Goal: Task Accomplishment & Management: Manage account settings

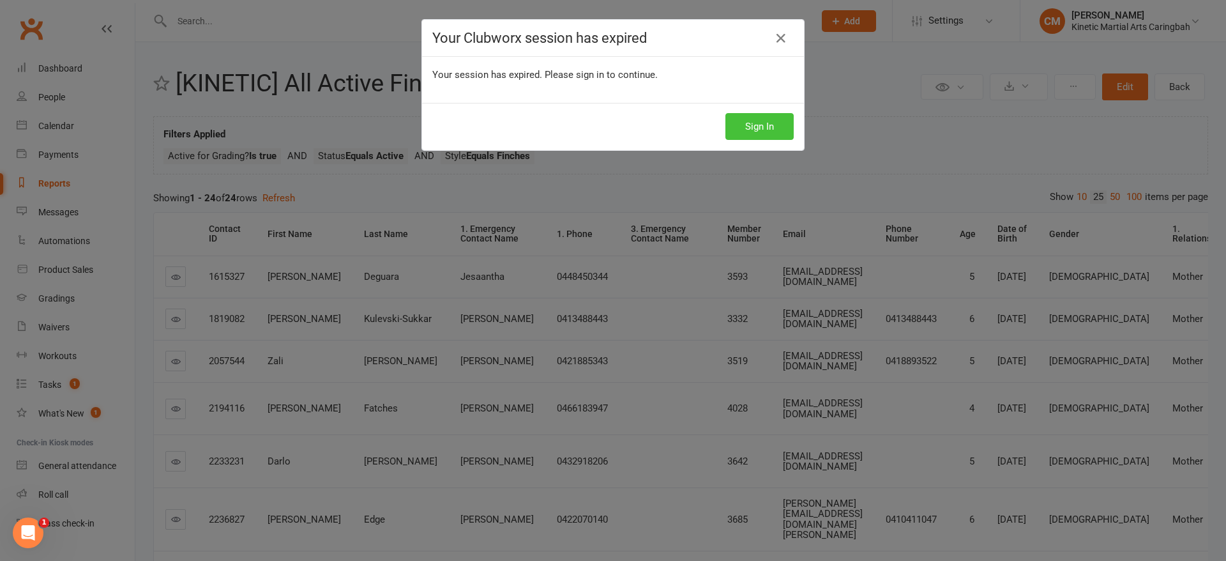
click at [745, 132] on button "Sign In" at bounding box center [759, 126] width 68 height 27
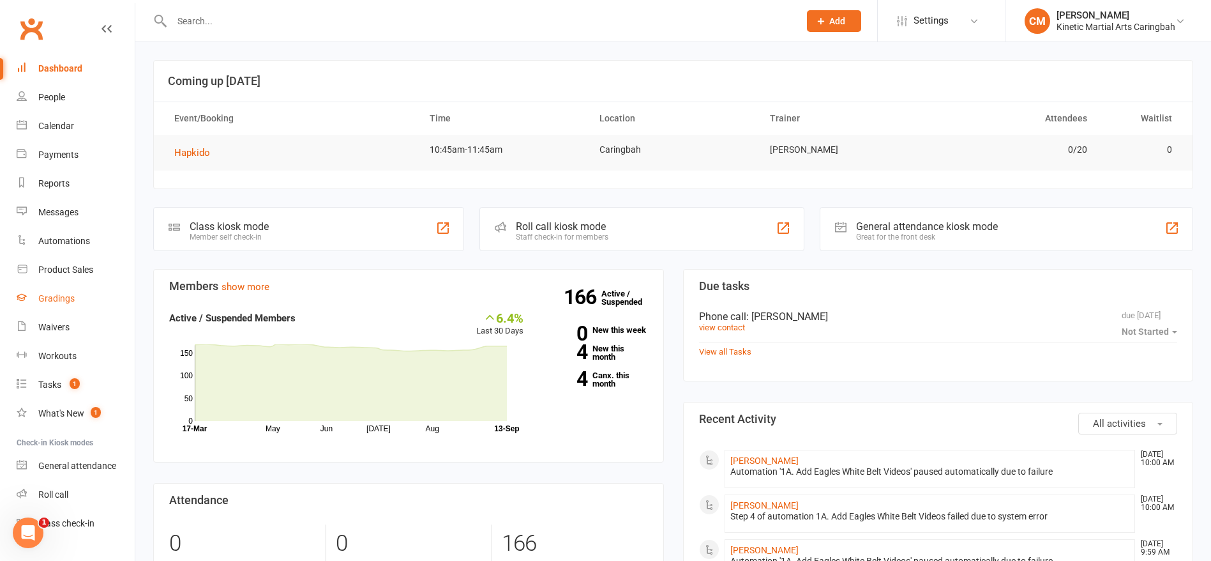
click at [75, 284] on link "Gradings" at bounding box center [76, 298] width 118 height 29
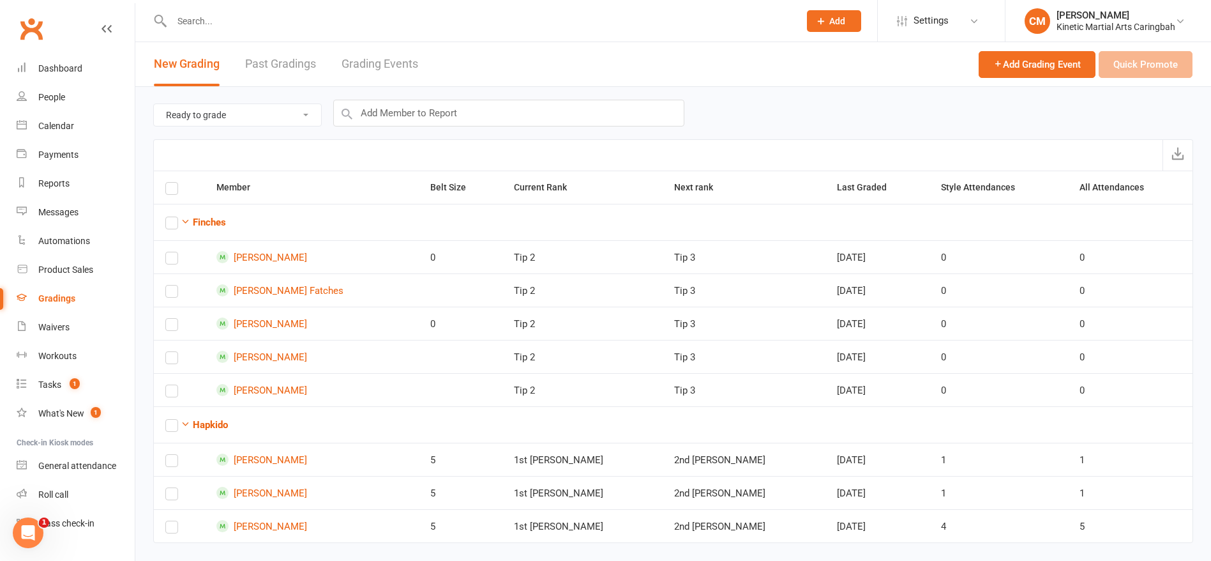
click at [381, 59] on link "Grading Events" at bounding box center [380, 64] width 77 height 44
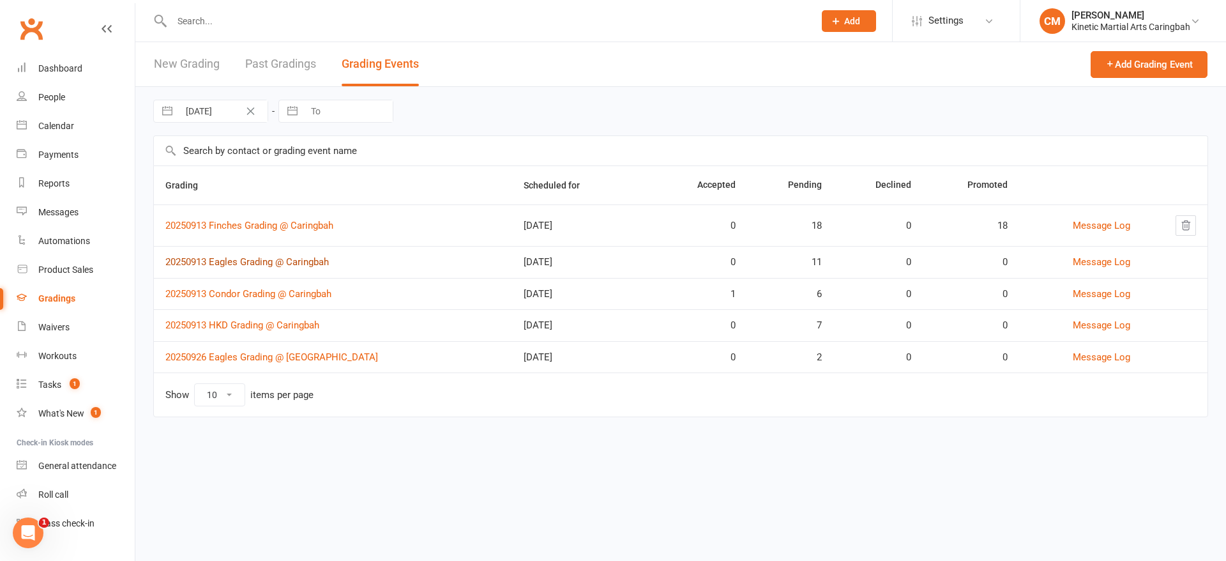
click at [273, 262] on link "20250913 Eagles Grading @ Caringbah" at bounding box center [246, 261] width 163 height 11
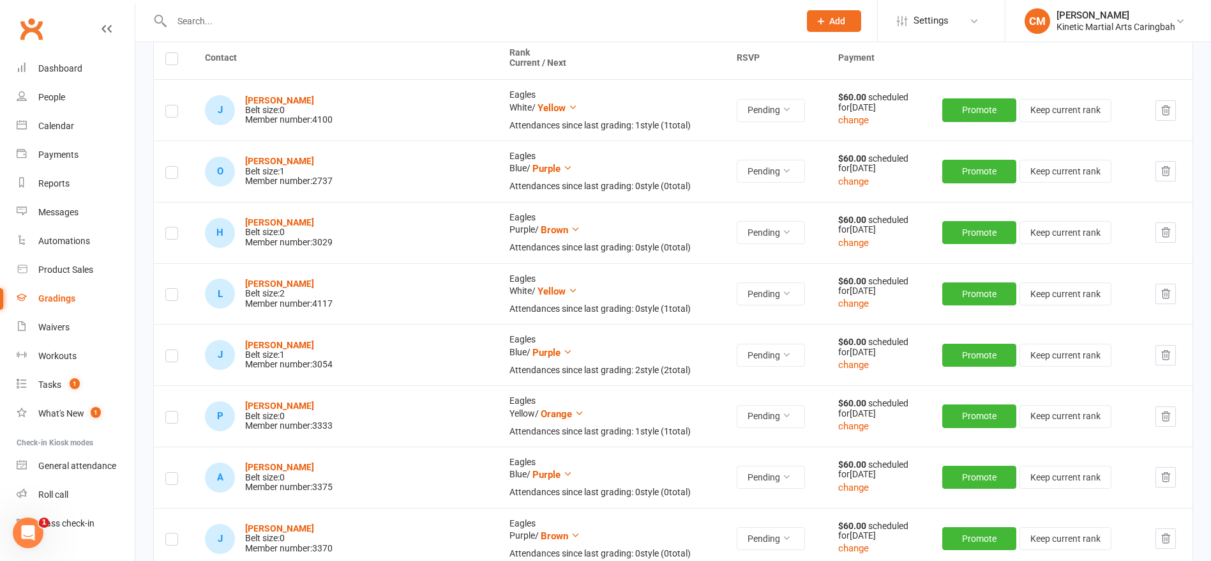
scroll to position [236, 0]
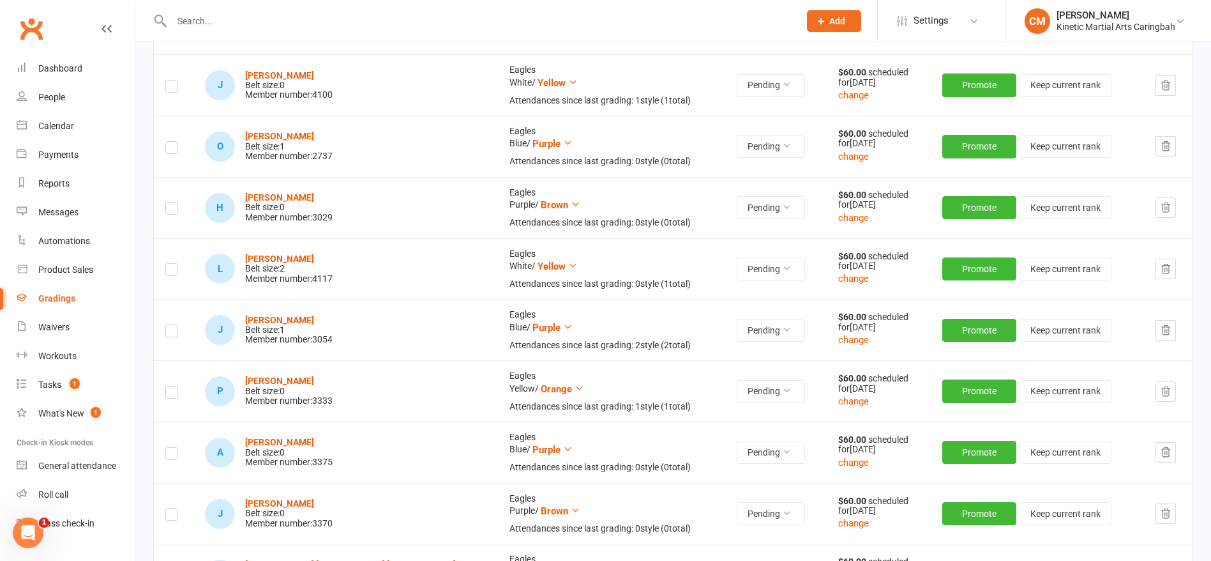
drag, startPoint x: 1091, startPoint y: 342, endPoint x: 1158, endPoint y: 333, distance: 67.1
click at [1158, 333] on tr "J James Iverach Belt size: 1 Member number: 3054 Eagles Blue / Purple Attendanc…" at bounding box center [673, 329] width 1039 height 61
click at [1160, 333] on icon "button" at bounding box center [1165, 329] width 11 height 11
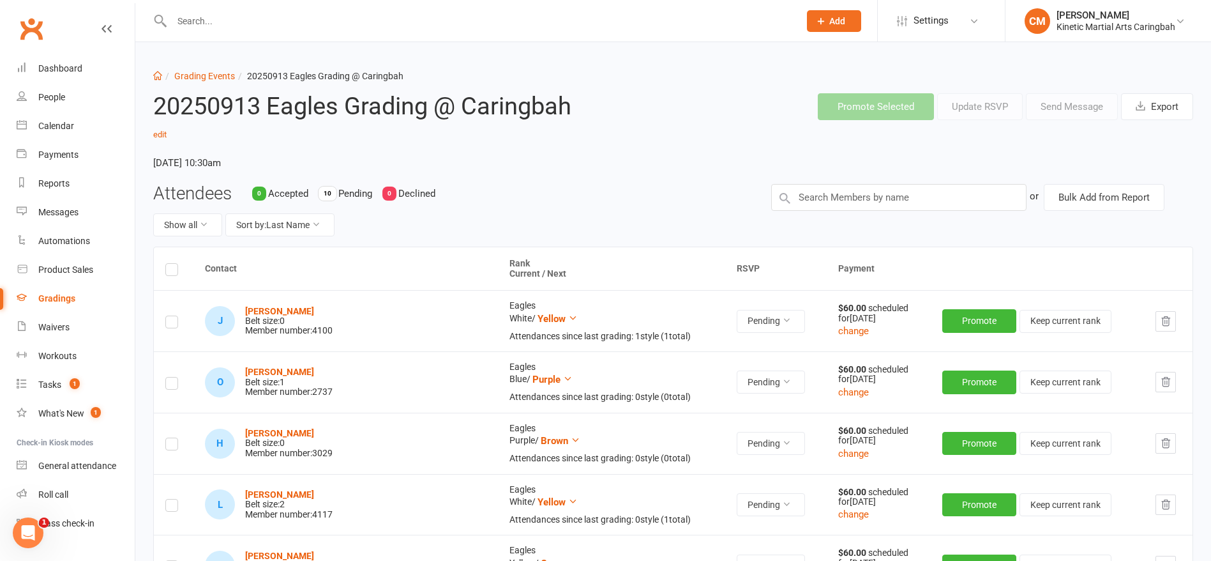
click at [169, 271] on label at bounding box center [171, 271] width 13 height 0
click at [169, 264] on input "checkbox" at bounding box center [171, 264] width 13 height 0
click at [875, 102] on button "Promote Selected" at bounding box center [876, 106] width 116 height 27
click at [172, 271] on label at bounding box center [171, 271] width 13 height 0
click at [172, 264] on input "checkbox" at bounding box center [171, 264] width 13 height 0
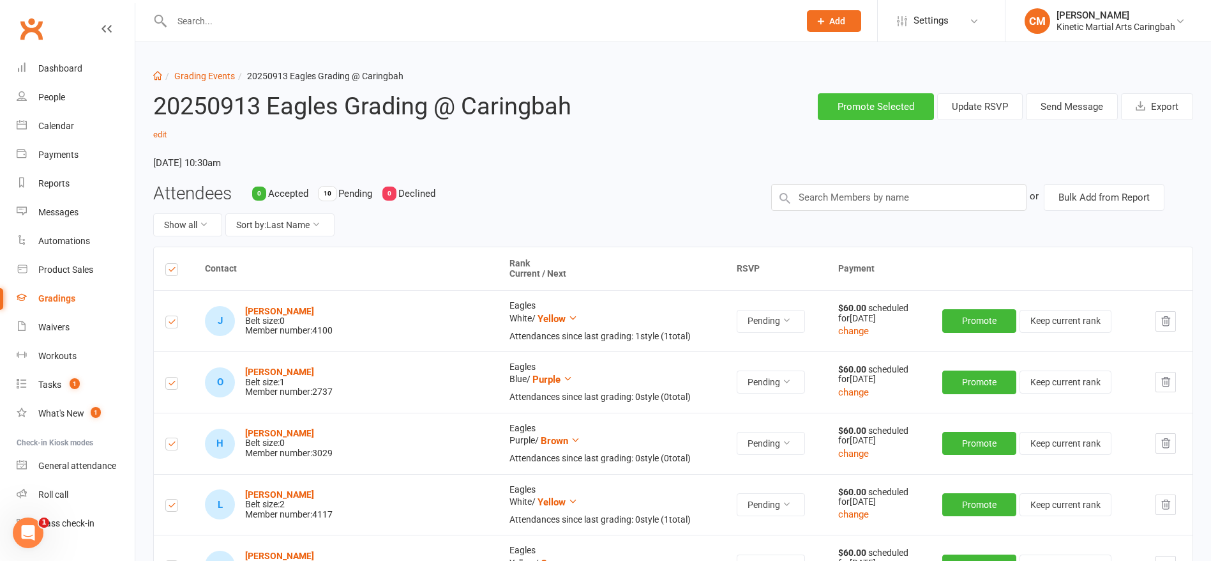
click at [855, 115] on button "Promote Selected" at bounding box center [876, 106] width 116 height 27
click at [979, 112] on button "Update RSVP" at bounding box center [980, 106] width 86 height 27
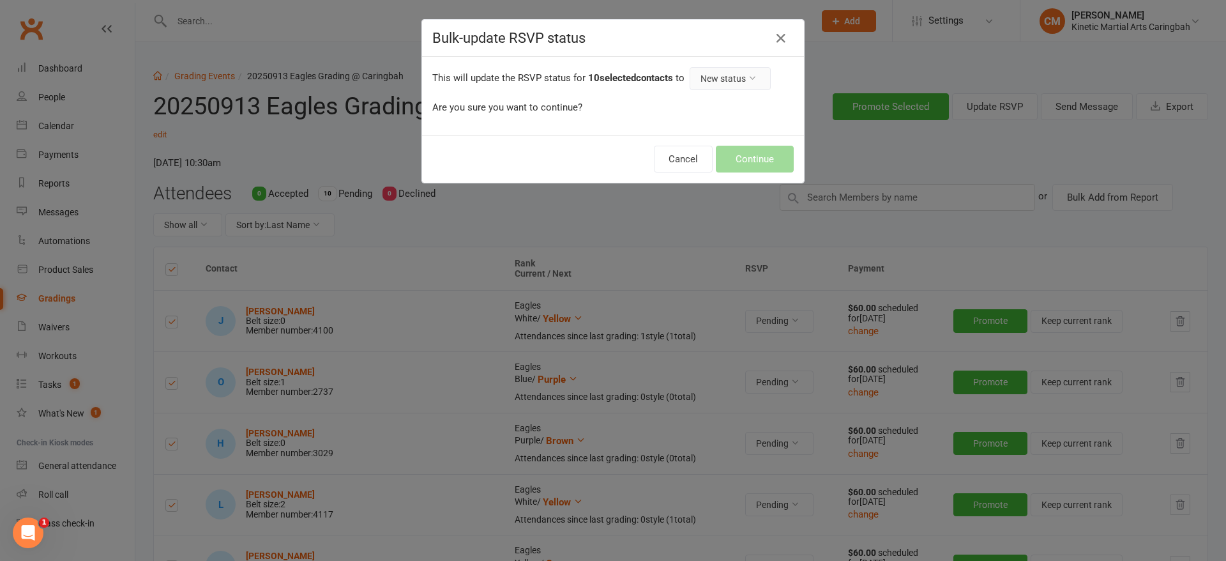
click at [748, 75] on icon at bounding box center [752, 77] width 9 height 9
click at [665, 142] on link "Accepted" at bounding box center [702, 133] width 126 height 26
click at [736, 163] on button "Continue" at bounding box center [755, 159] width 78 height 27
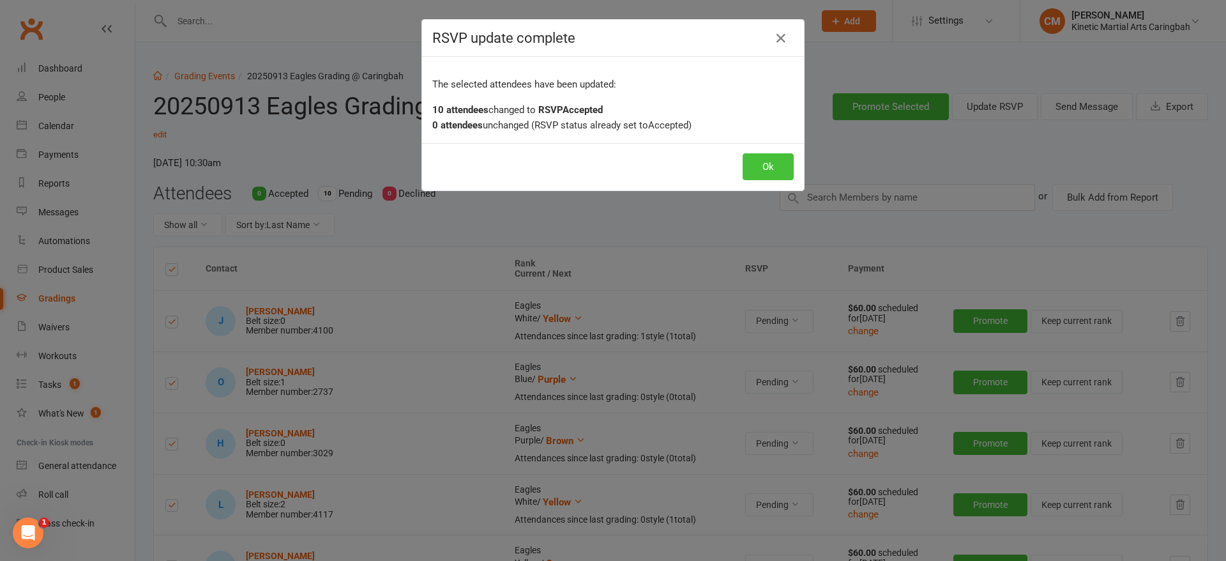
click at [761, 165] on button "Ok" at bounding box center [768, 166] width 51 height 27
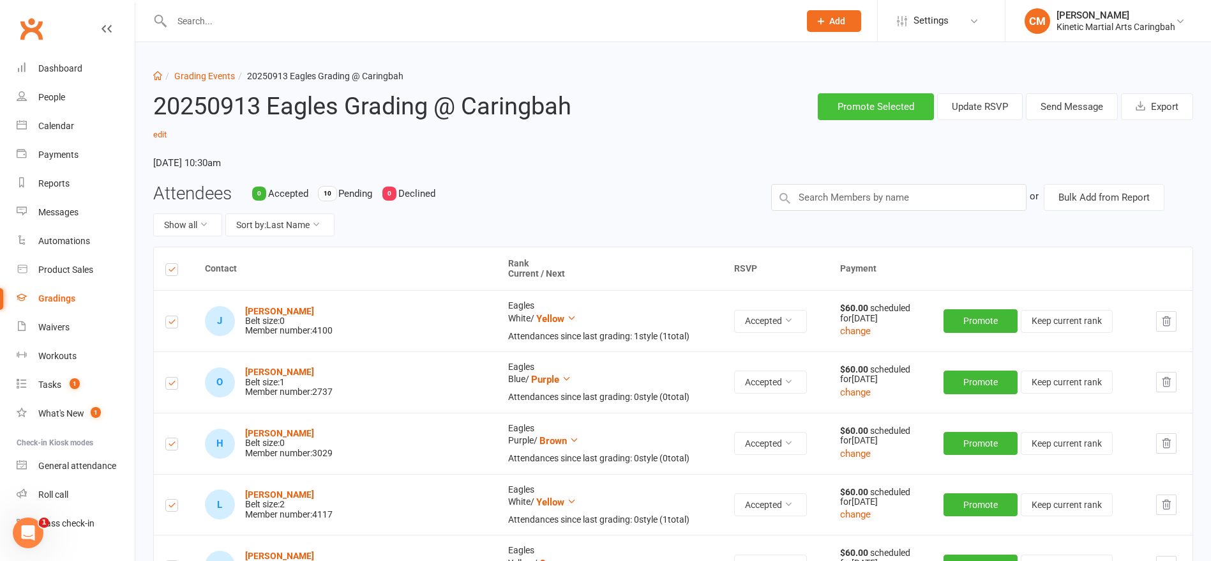
click at [866, 105] on button "Promote Selected" at bounding box center [876, 106] width 116 height 27
click at [170, 271] on label at bounding box center [171, 271] width 13 height 0
click at [170, 264] on input "checkbox" at bounding box center [171, 264] width 13 height 0
click at [873, 93] on button "Promote Selected" at bounding box center [876, 106] width 116 height 27
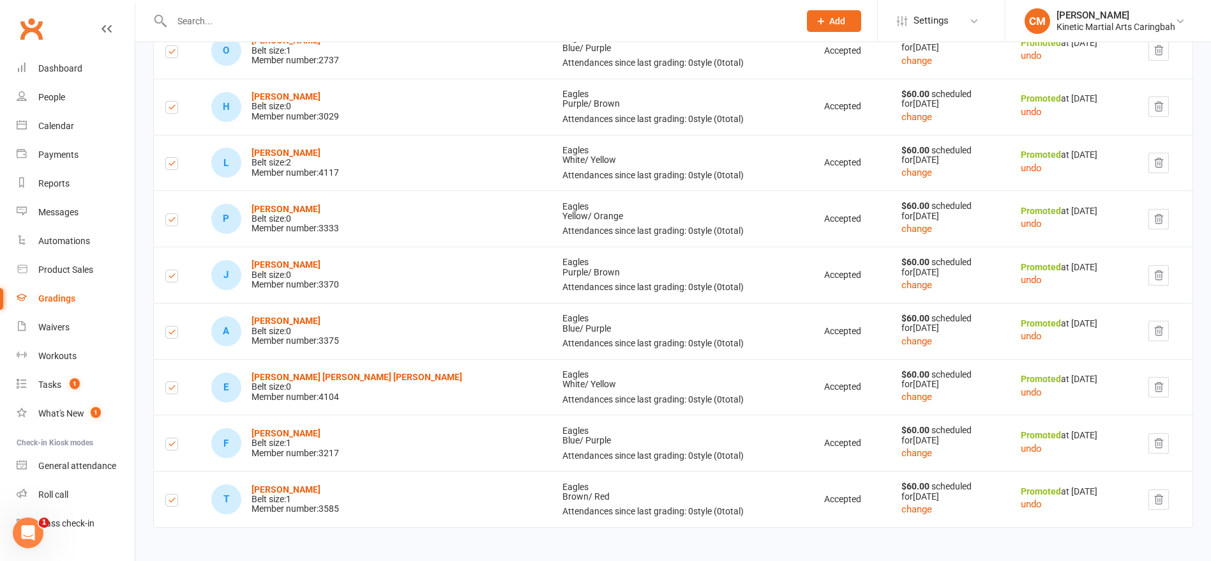
scroll to position [409, 0]
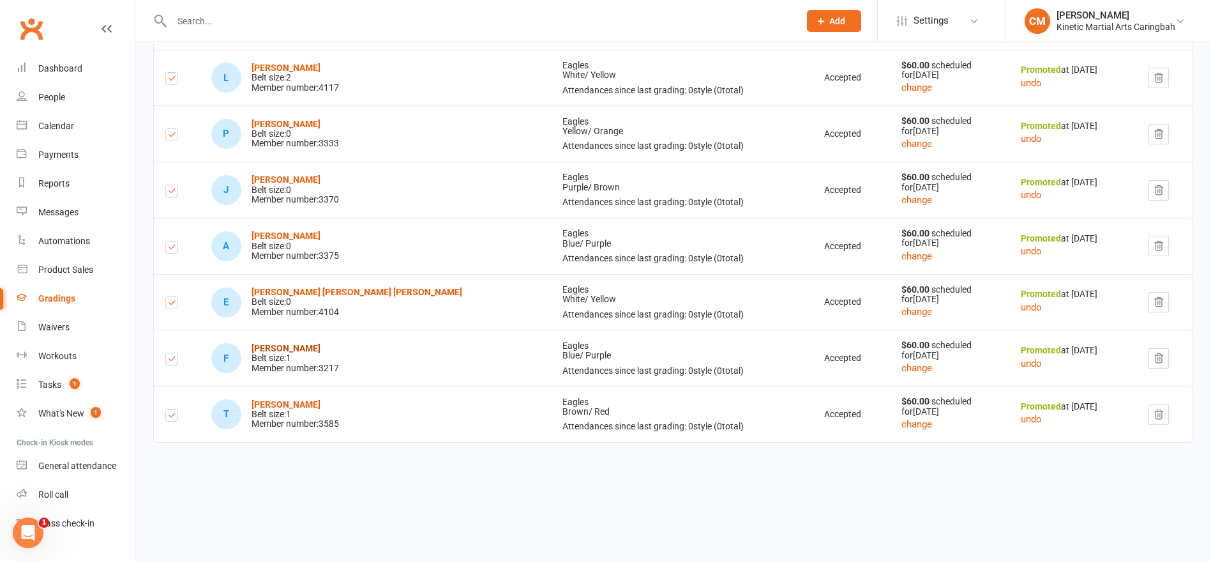
click at [282, 346] on strong "[PERSON_NAME]" at bounding box center [286, 348] width 69 height 10
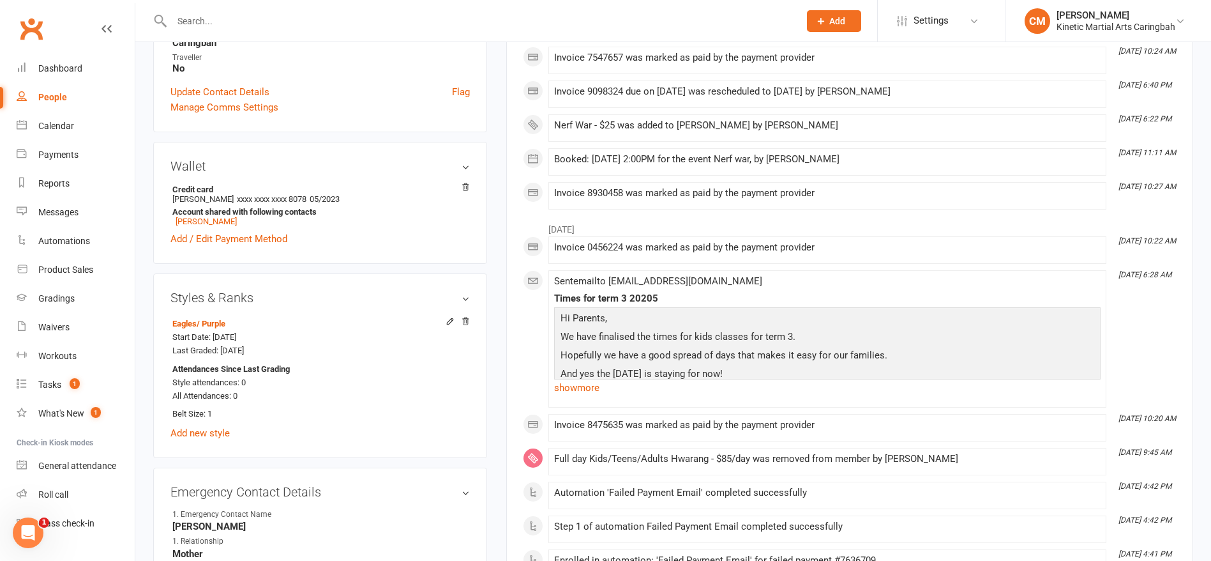
scroll to position [456, 0]
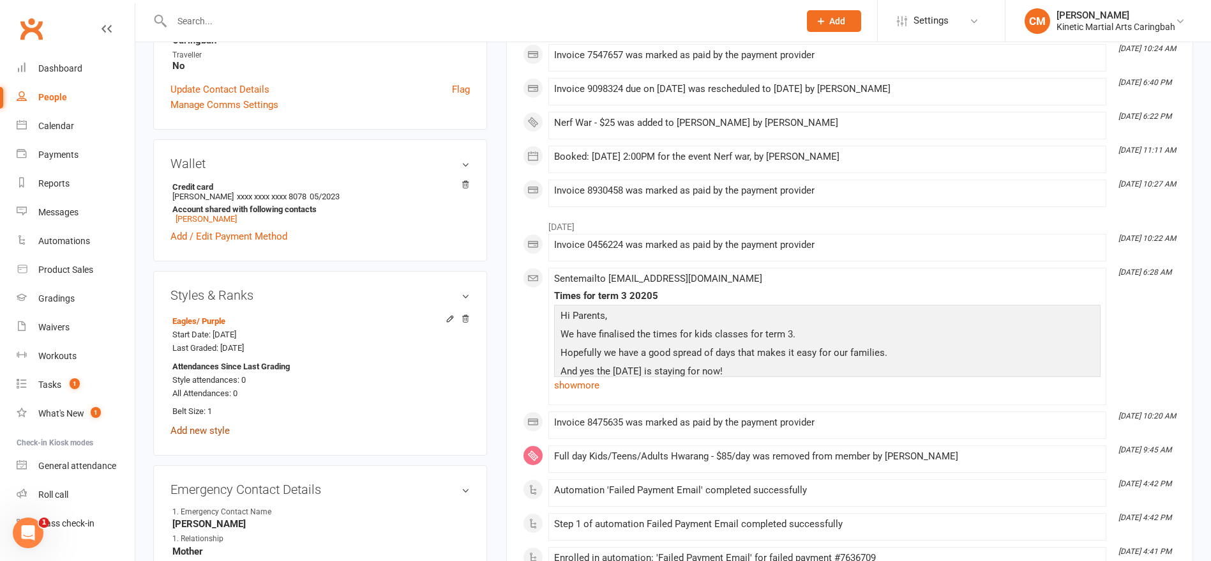
click at [189, 429] on link "Add new style" at bounding box center [199, 430] width 59 height 11
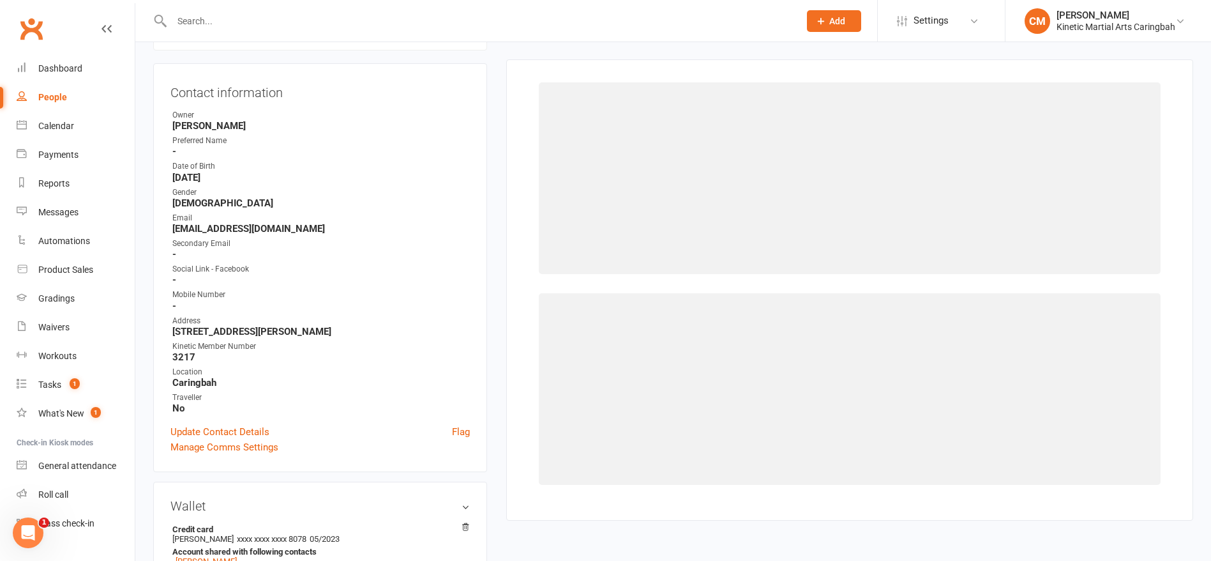
scroll to position [109, 0]
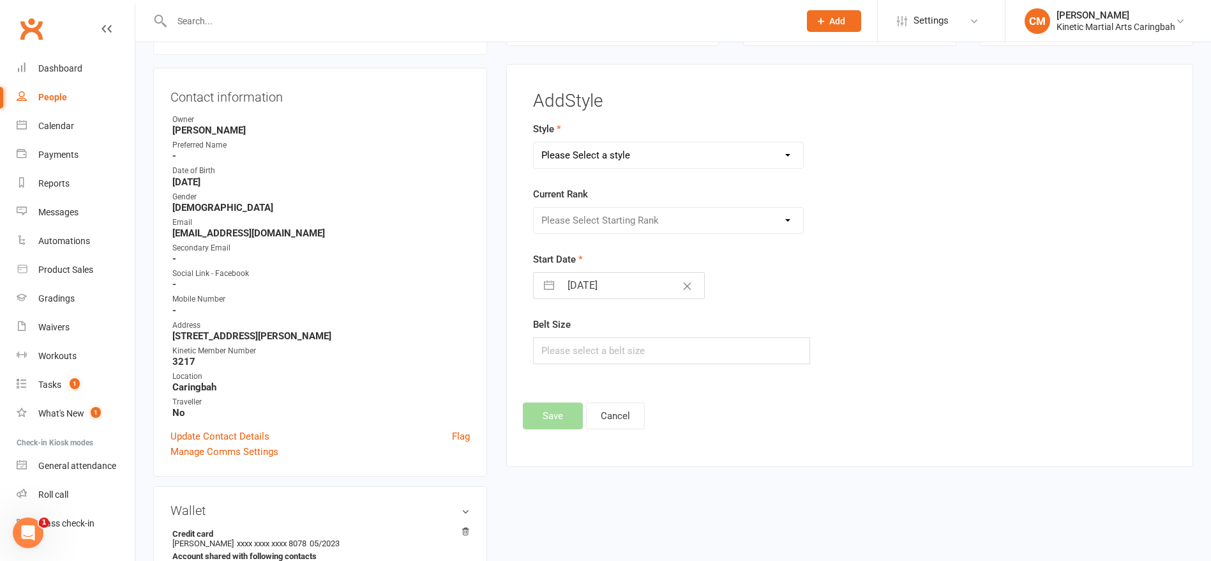
click at [661, 147] on select "Please Select a style BJJ Condors Eagles Finches Hapkido Kumdo Leadership Progr…" at bounding box center [668, 155] width 269 height 26
select select "1948"
click at [534, 142] on select "Please Select a style BJJ Condors Eagles Finches Hapkido Kumdo Leadership Progr…" at bounding box center [668, 155] width 269 height 26
click at [601, 213] on select "Please Select Starting Rank White Yellow Orange Green Blue Purple Brown Red Com…" at bounding box center [668, 221] width 269 height 26
select select "19041"
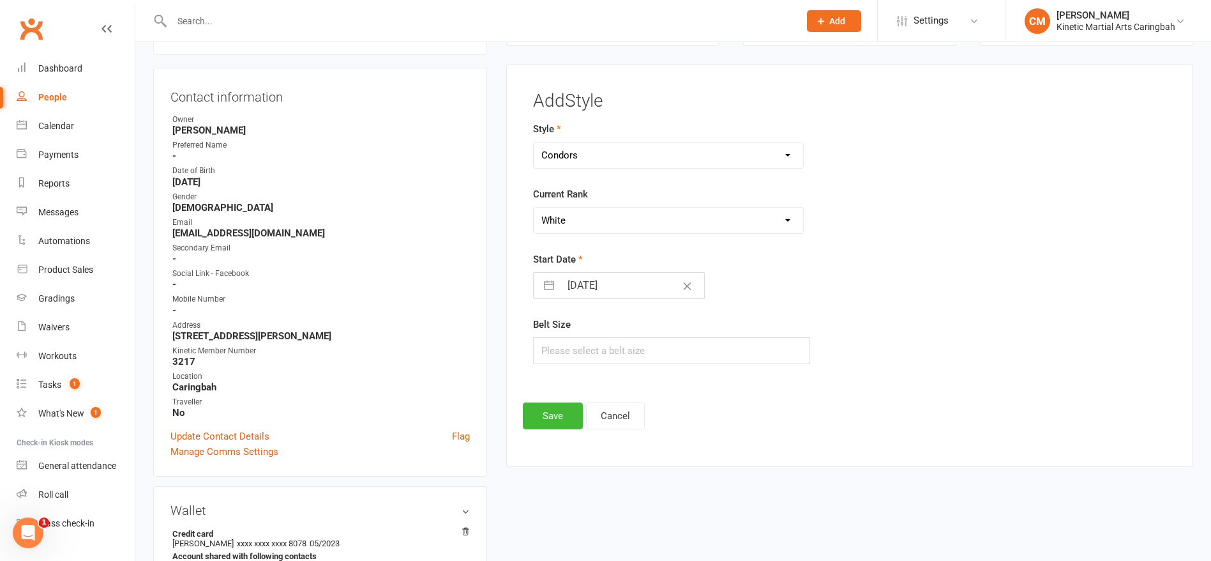
click at [534, 208] on select "Please Select Starting Rank White Yellow Orange Green Blue Purple Brown Red Com…" at bounding box center [668, 221] width 269 height 26
click at [625, 350] on input "text" at bounding box center [671, 350] width 277 height 27
type input "1"
click at [808, 423] on footer "Save Cancel" at bounding box center [850, 415] width 654 height 27
click at [551, 425] on button "Save" at bounding box center [553, 415] width 60 height 27
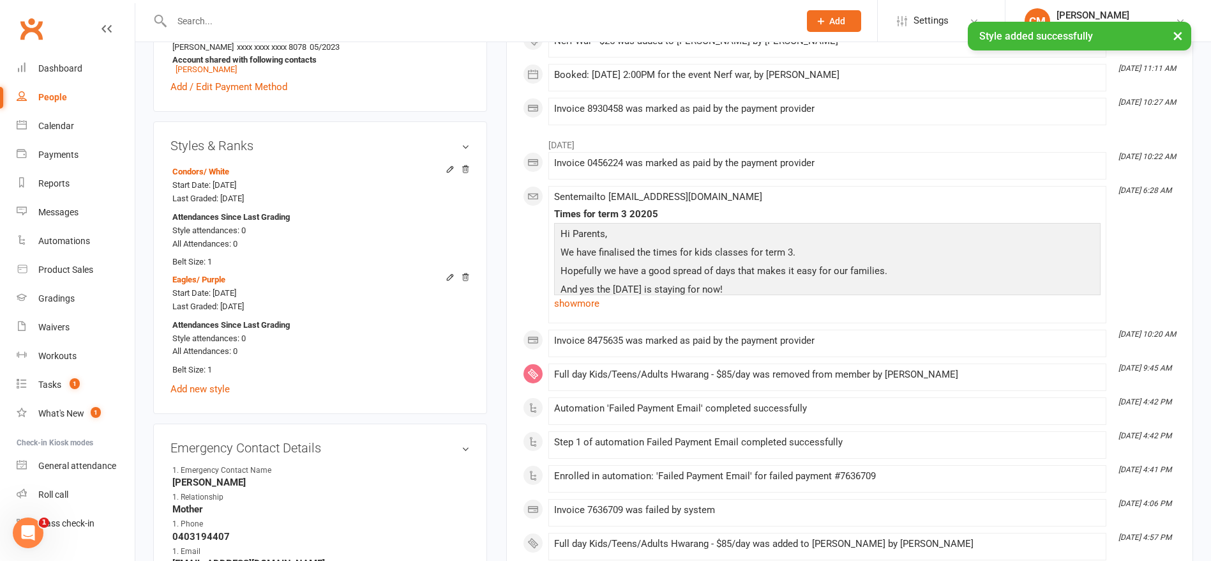
scroll to position [607, 0]
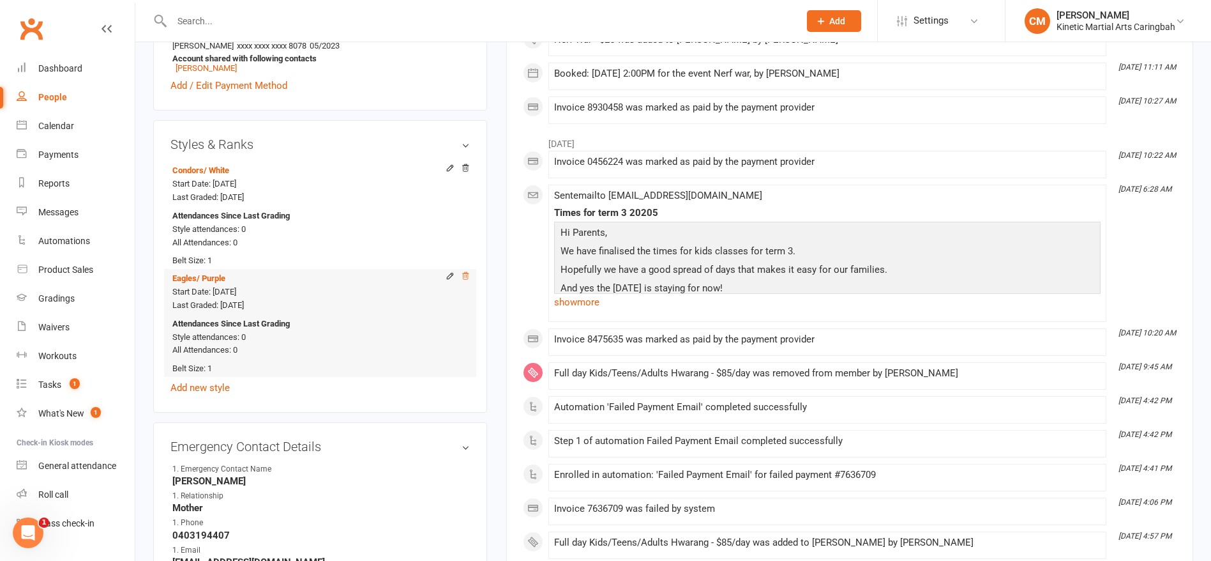
click at [466, 275] on icon at bounding box center [465, 275] width 9 height 9
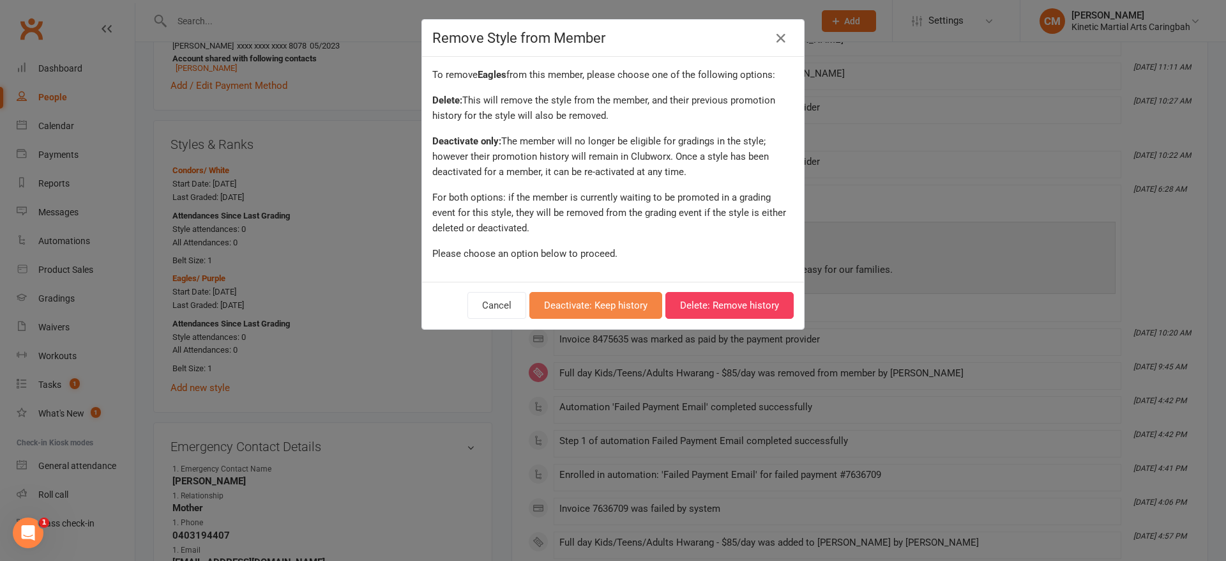
click at [557, 305] on button "Deactivate: Keep history" at bounding box center [595, 305] width 133 height 27
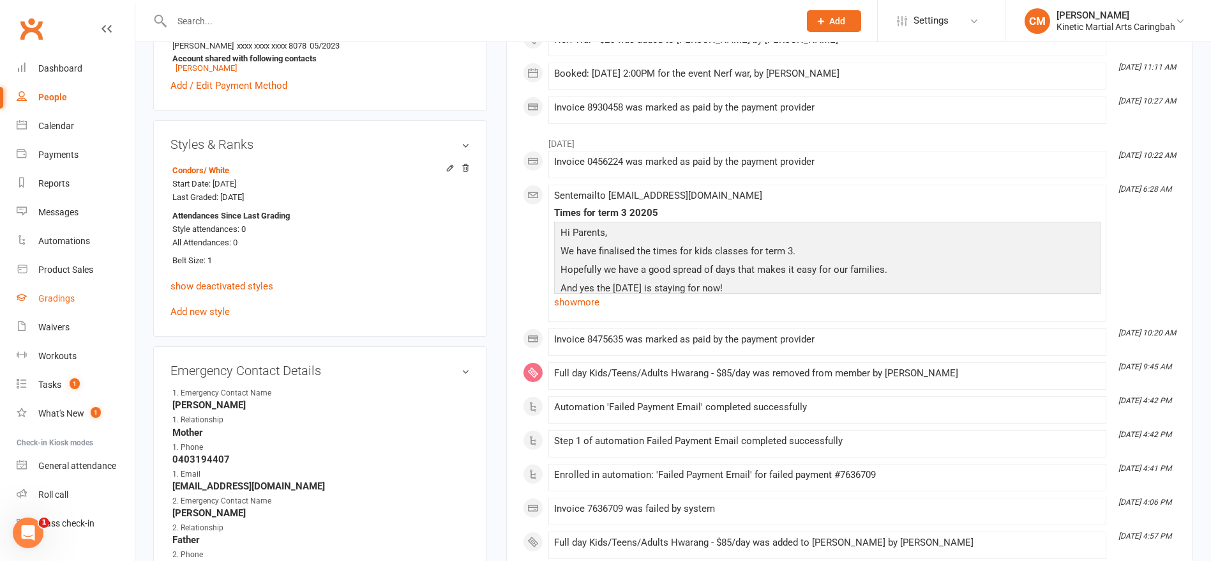
click at [62, 300] on div "Gradings" at bounding box center [56, 298] width 36 height 10
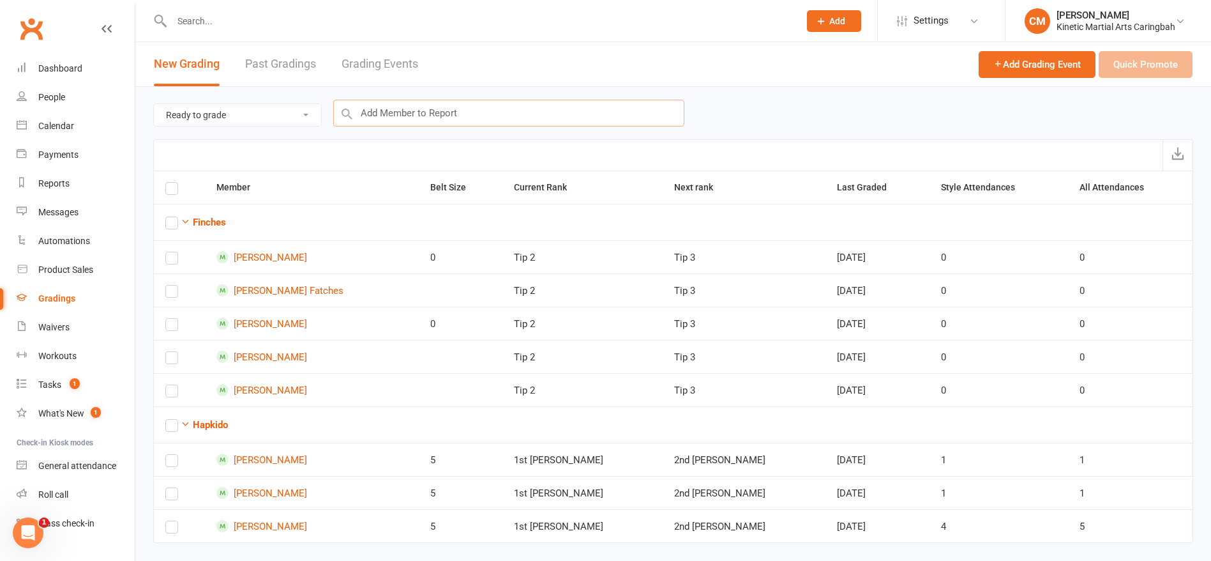
click at [427, 116] on input "text" at bounding box center [508, 113] width 351 height 27
click at [386, 70] on link "Grading Events" at bounding box center [380, 64] width 77 height 44
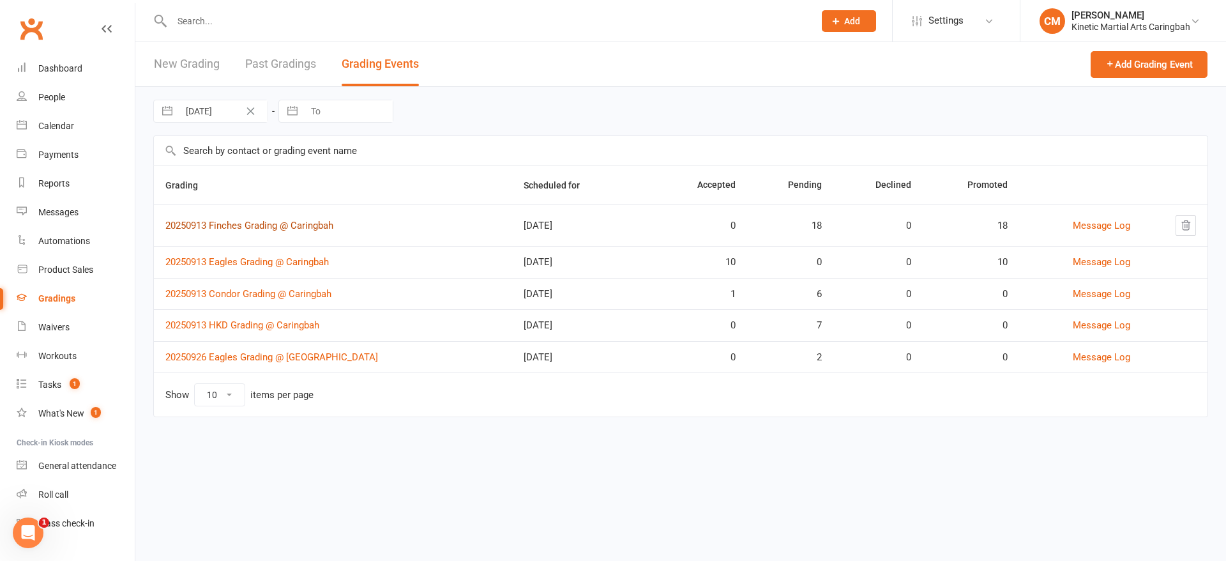
click at [250, 222] on link "20250913 Finches Grading @ Caringbah" at bounding box center [249, 225] width 168 height 11
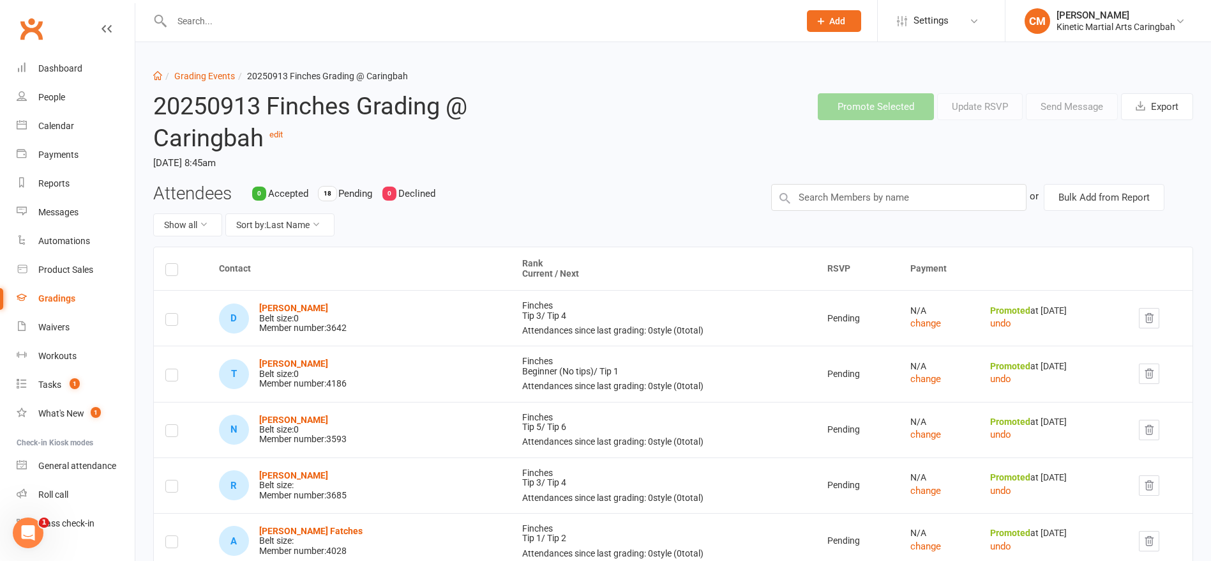
click at [296, 23] on input "text" at bounding box center [479, 21] width 623 height 18
click at [192, 74] on link "Grading Events" at bounding box center [204, 76] width 61 height 10
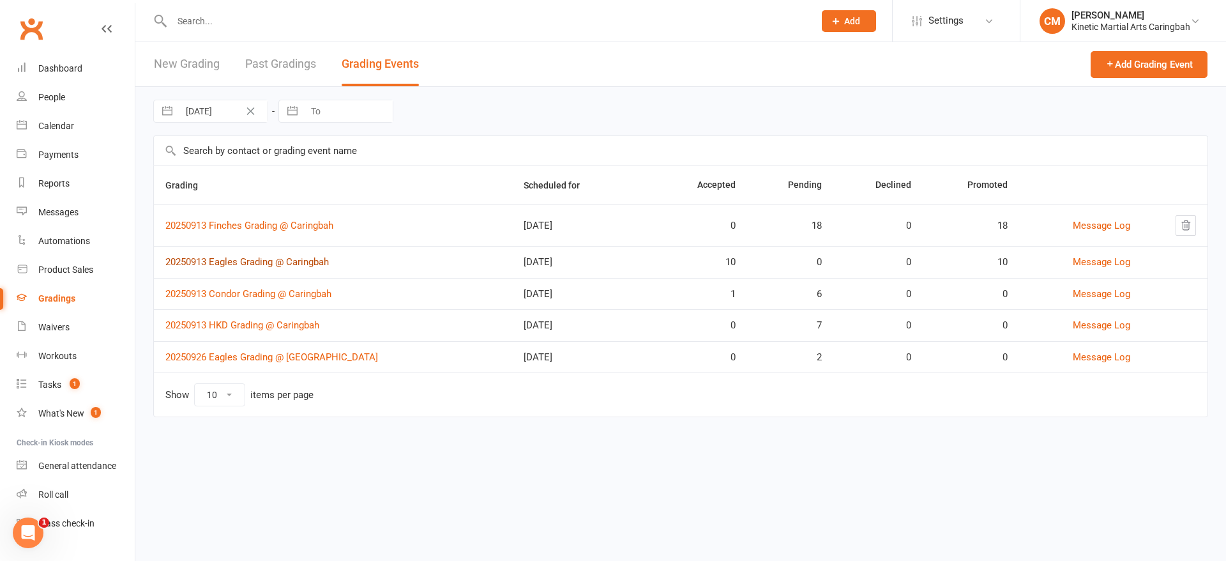
click at [258, 259] on link "20250913 Eagles Grading @ Caringbah" at bounding box center [246, 261] width 163 height 11
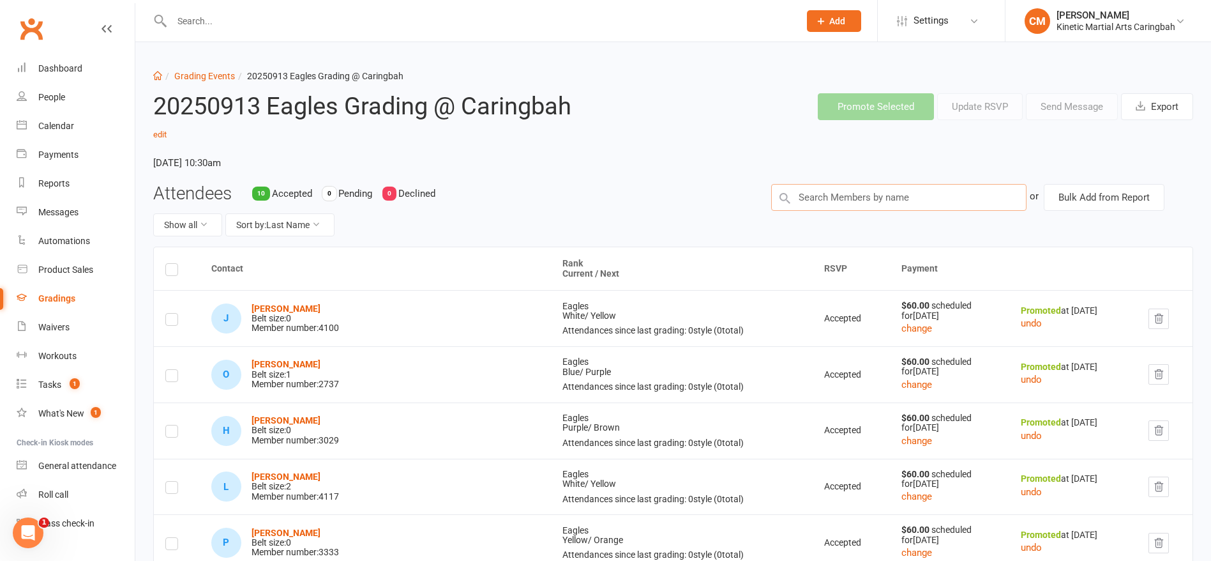
click at [837, 204] on input "text" at bounding box center [898, 197] width 255 height 27
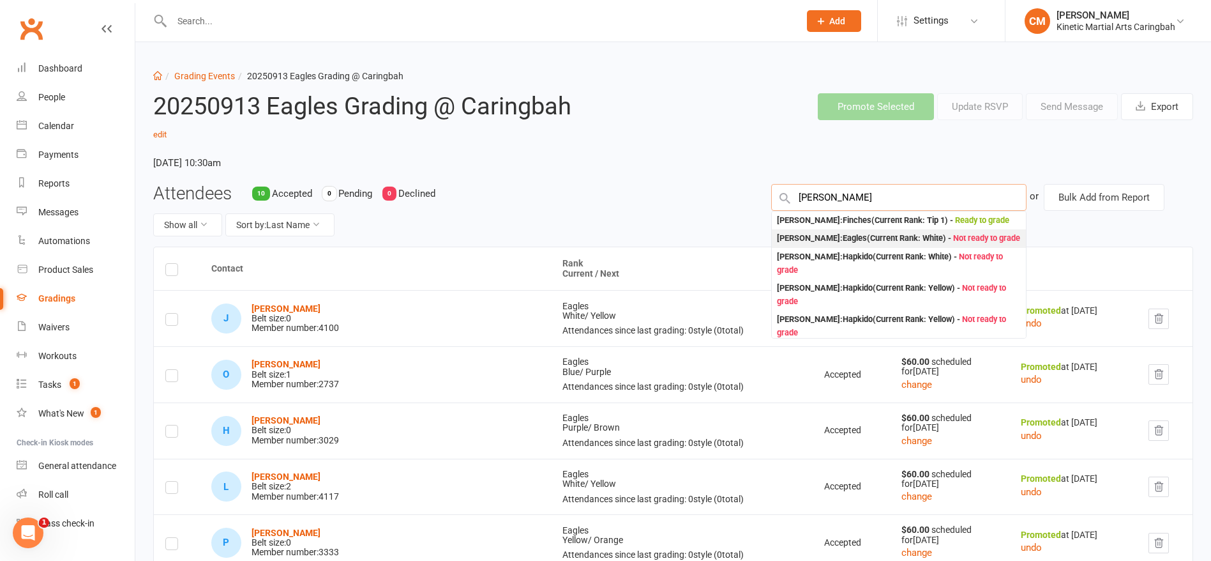
type input "[PERSON_NAME]"
click at [863, 245] on div "[PERSON_NAME] : Eagles (Current Rank: White ) - Not ready to grade" at bounding box center [898, 238] width 243 height 13
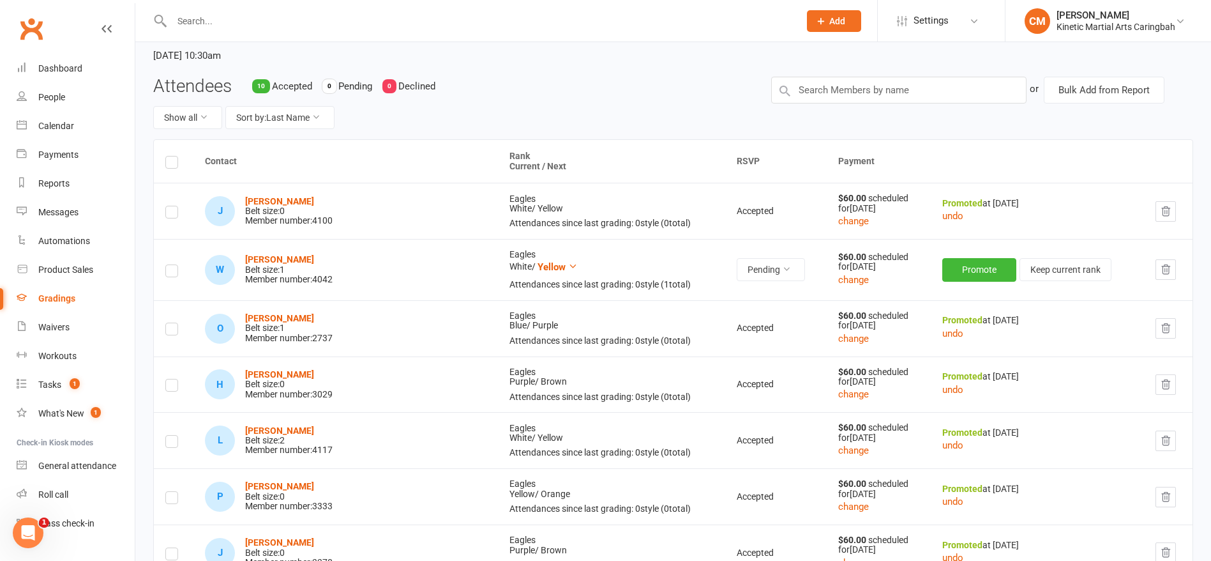
scroll to position [110, 0]
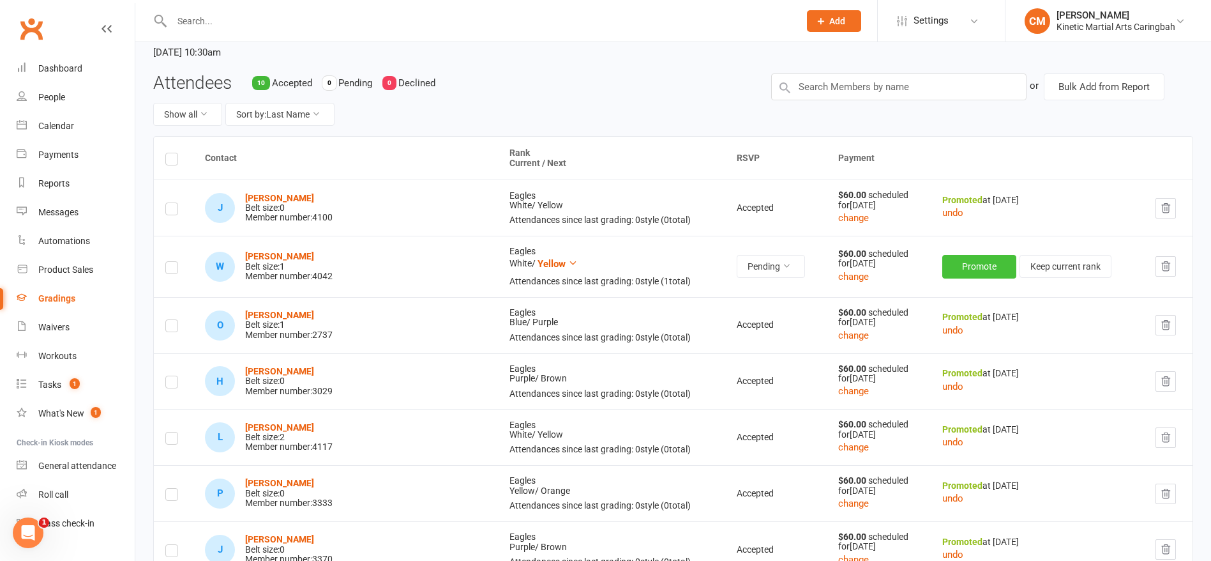
click at [952, 273] on button "Promote" at bounding box center [979, 266] width 74 height 23
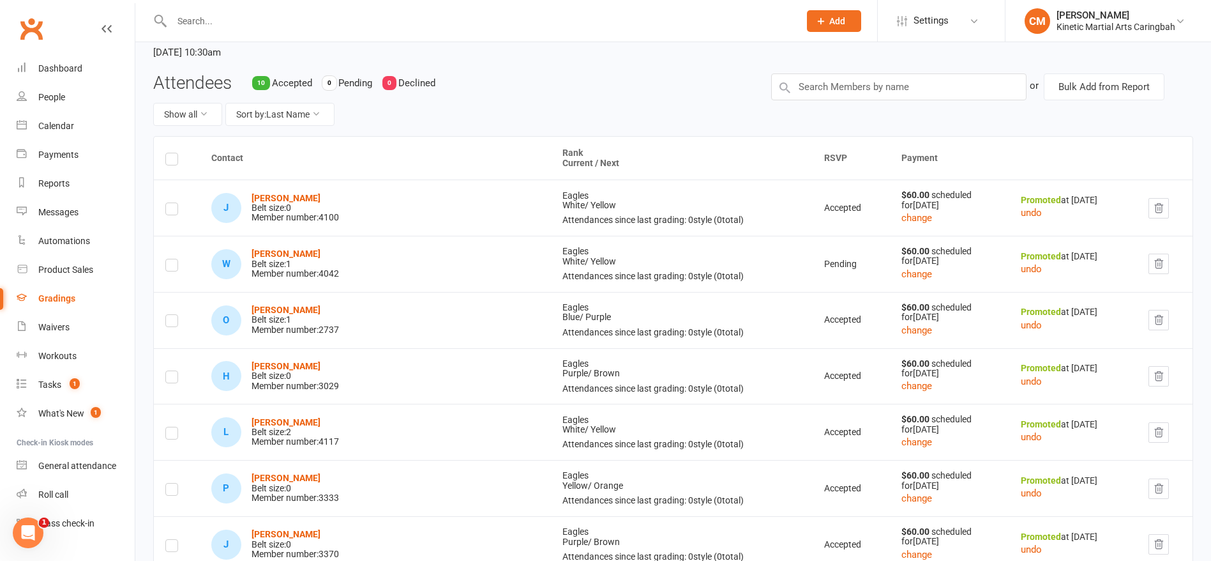
click at [162, 262] on td at bounding box center [177, 264] width 46 height 56
click at [172, 267] on label at bounding box center [171, 267] width 13 height 0
click at [172, 259] on input "checkbox" at bounding box center [171, 259] width 13 height 0
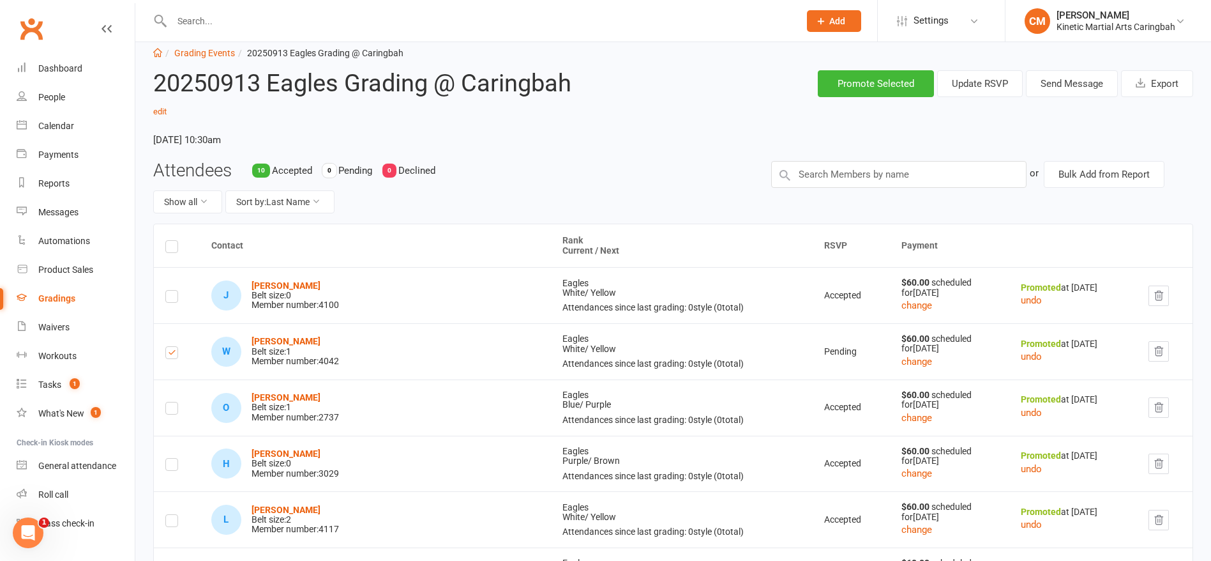
scroll to position [30, 0]
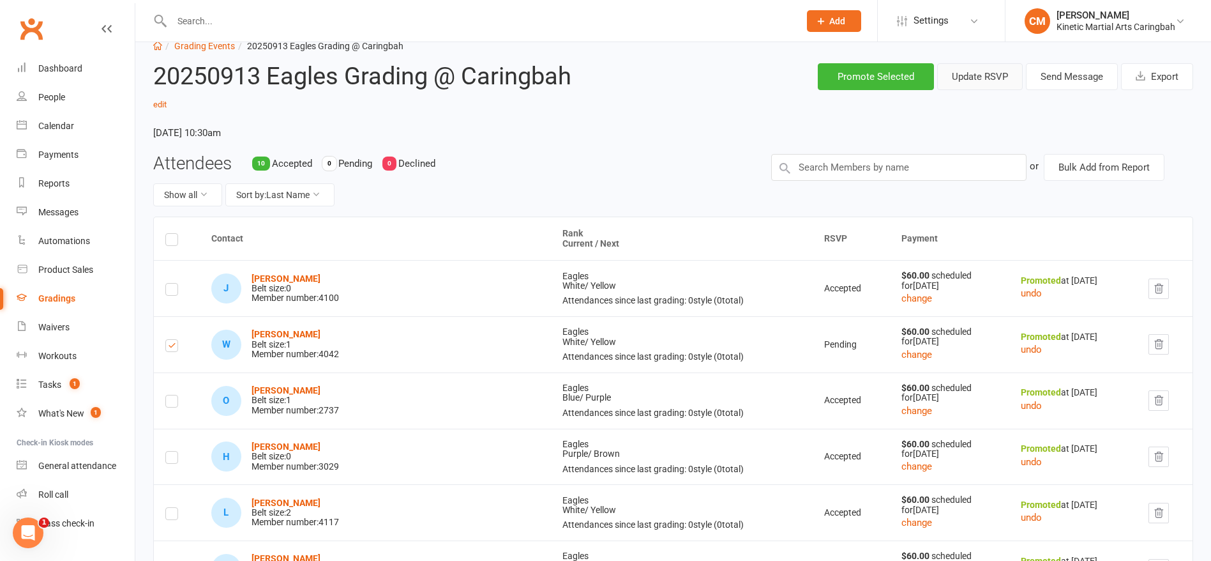
click at [997, 78] on button "Update RSVP" at bounding box center [980, 76] width 86 height 27
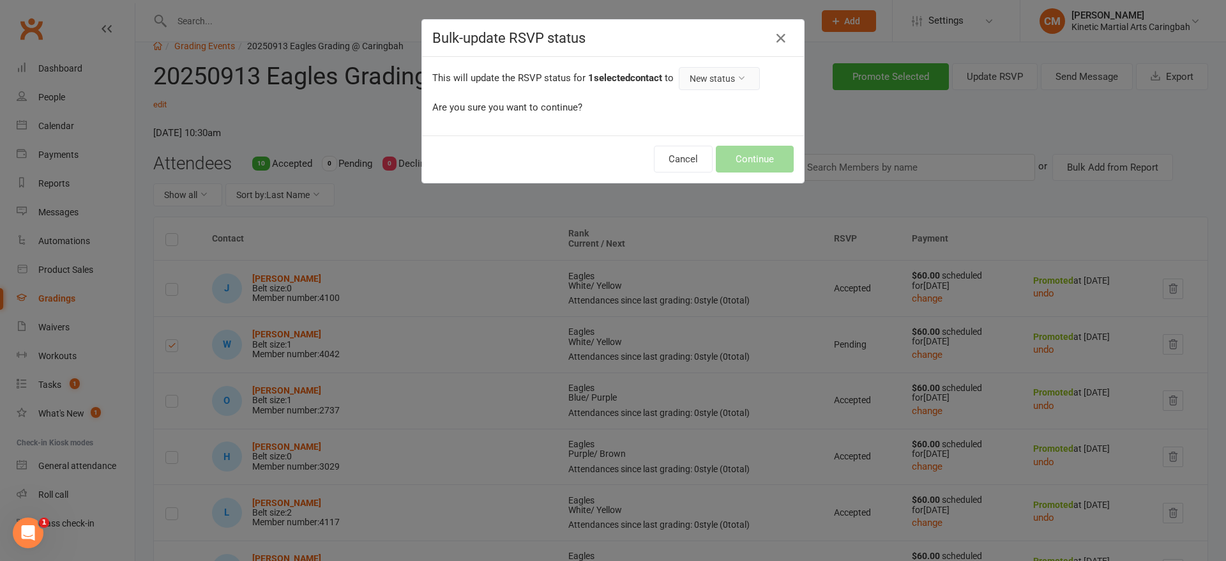
click at [725, 75] on button "New status" at bounding box center [719, 78] width 81 height 23
click at [695, 132] on link "Accepted" at bounding box center [691, 133] width 126 height 26
click at [755, 162] on button "Continue" at bounding box center [755, 159] width 78 height 27
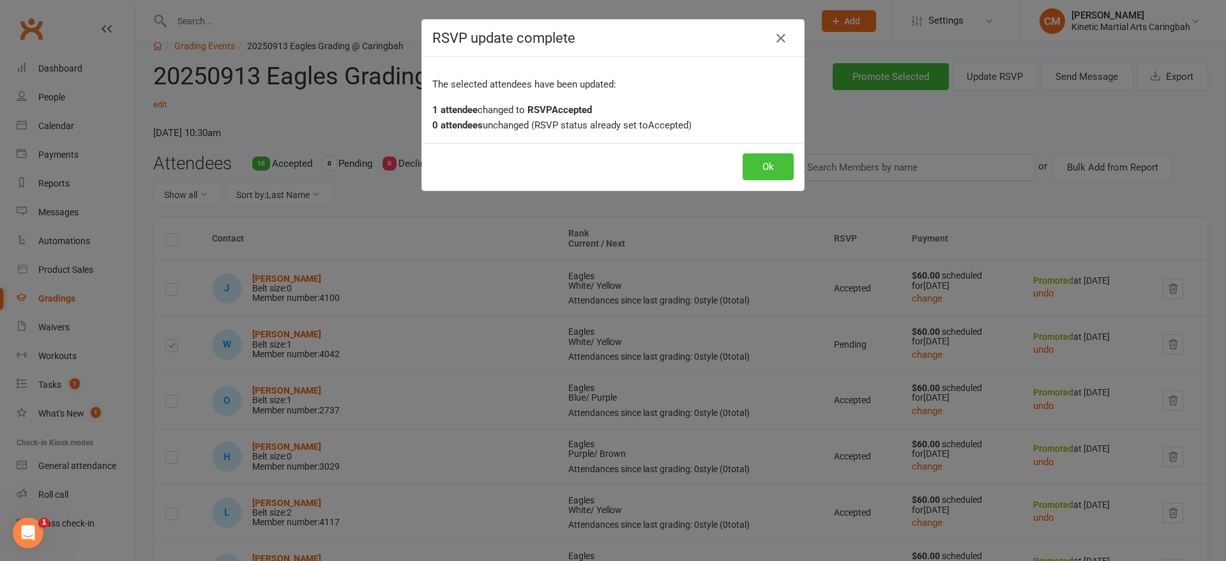
click at [755, 162] on button "Ok" at bounding box center [768, 166] width 51 height 27
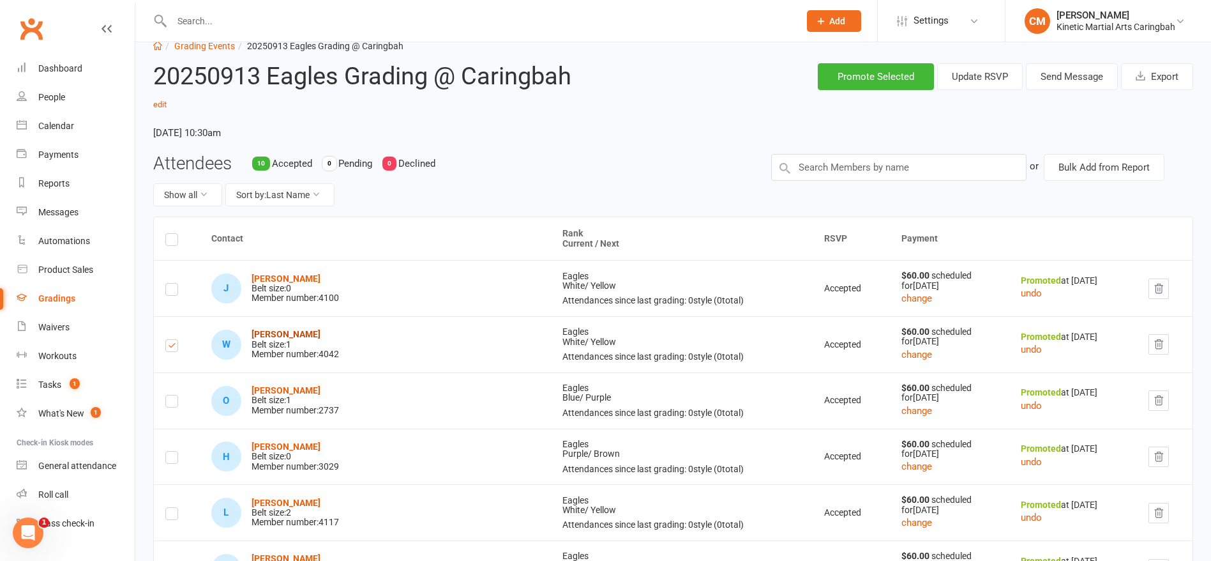
click at [277, 331] on strong "[PERSON_NAME]" at bounding box center [286, 334] width 69 height 10
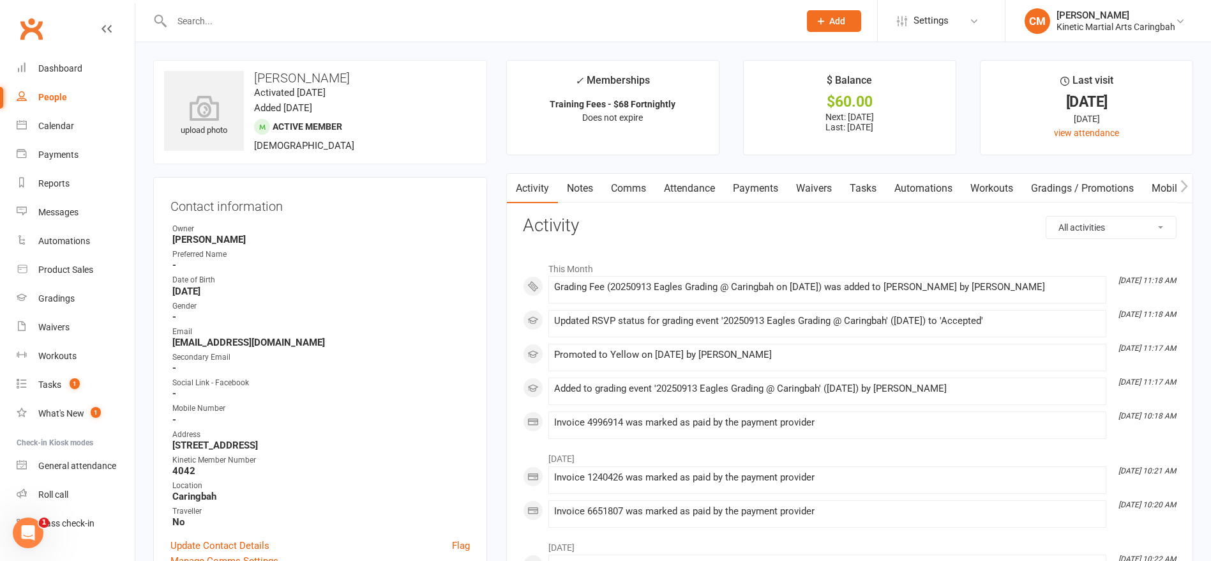
click at [751, 178] on link "Payments" at bounding box center [755, 188] width 63 height 29
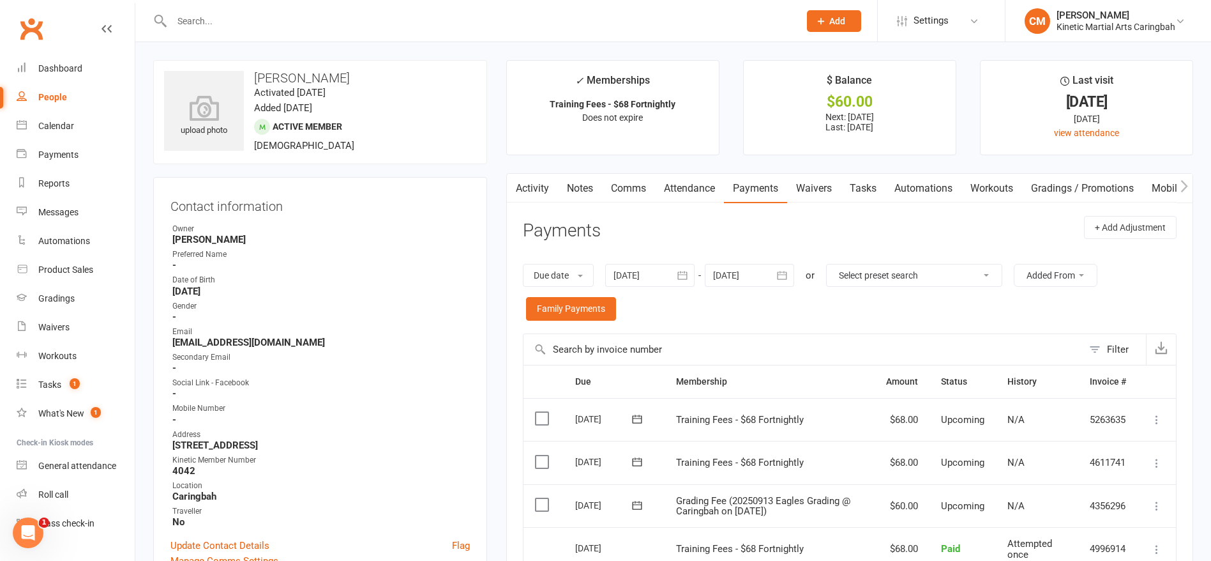
scroll to position [98, 0]
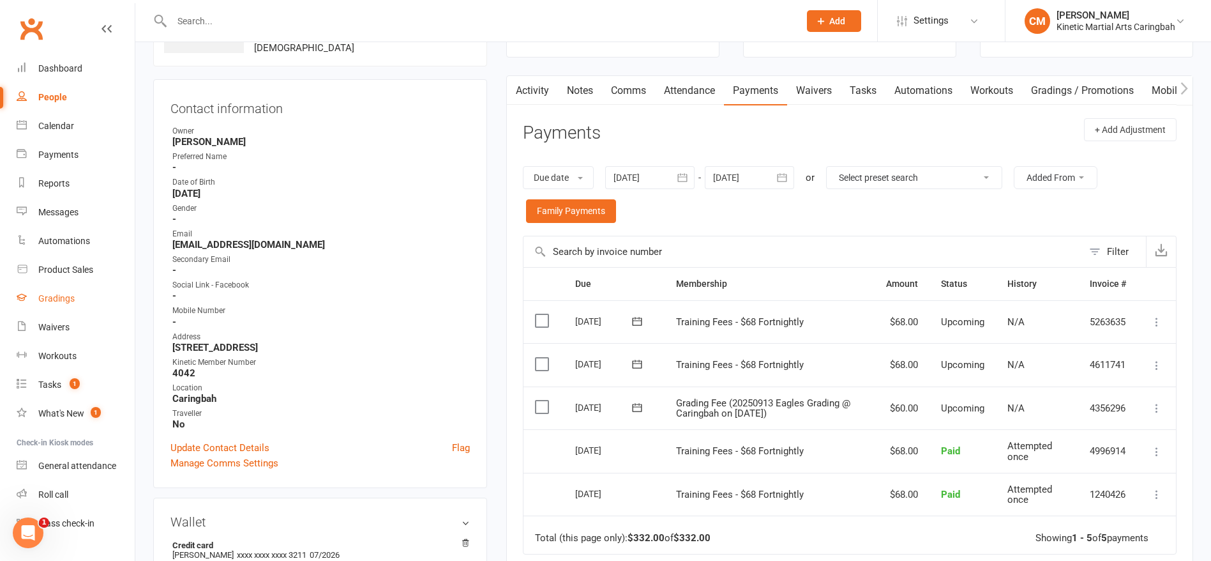
click at [72, 296] on div "Gradings" at bounding box center [56, 298] width 36 height 10
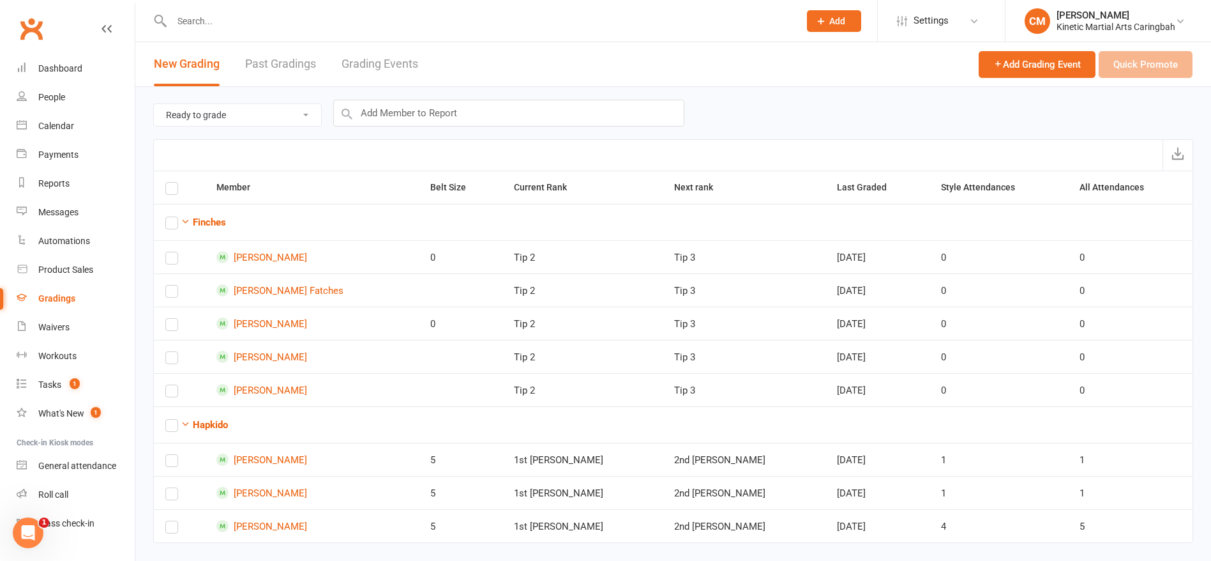
click at [413, 68] on link "Grading Events" at bounding box center [380, 64] width 77 height 44
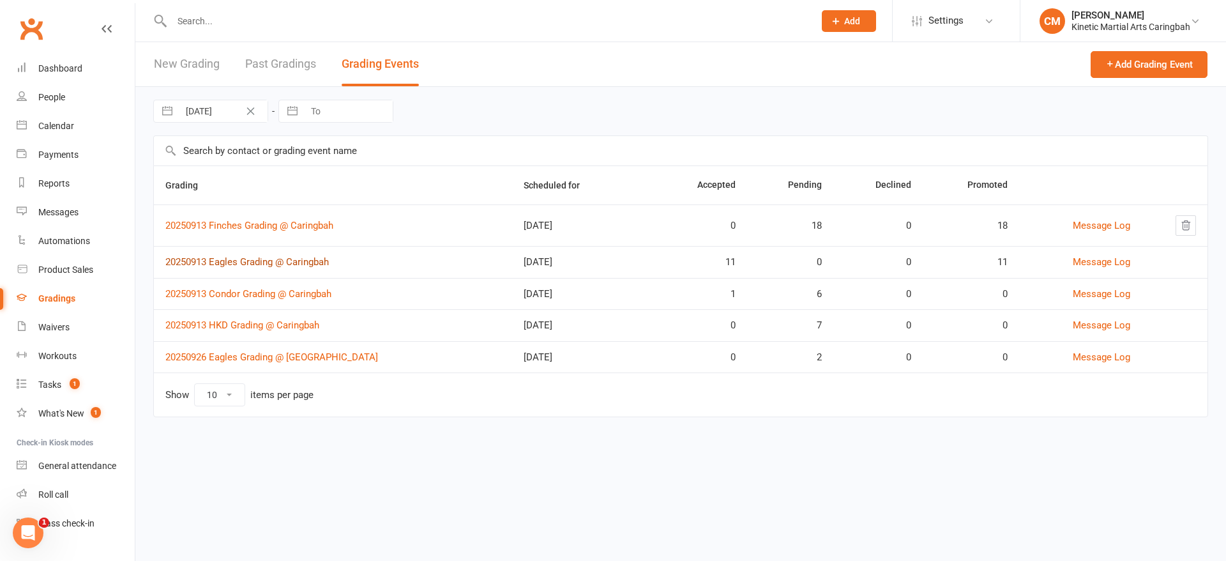
click at [276, 262] on link "20250913 Eagles Grading @ Caringbah" at bounding box center [246, 261] width 163 height 11
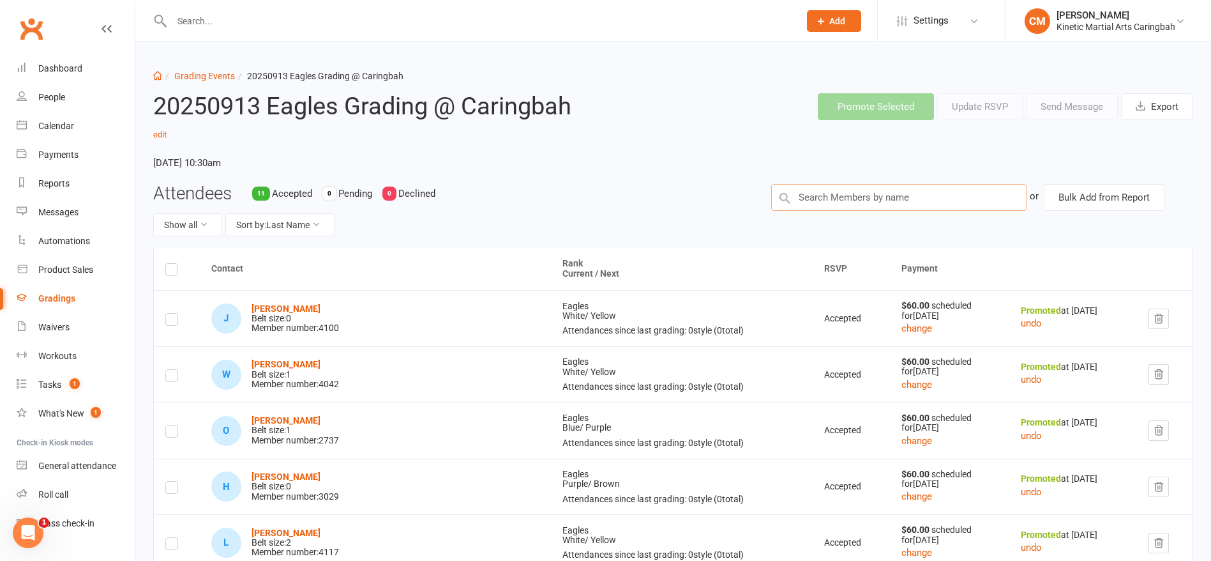
click at [842, 199] on input "text" at bounding box center [898, 197] width 255 height 27
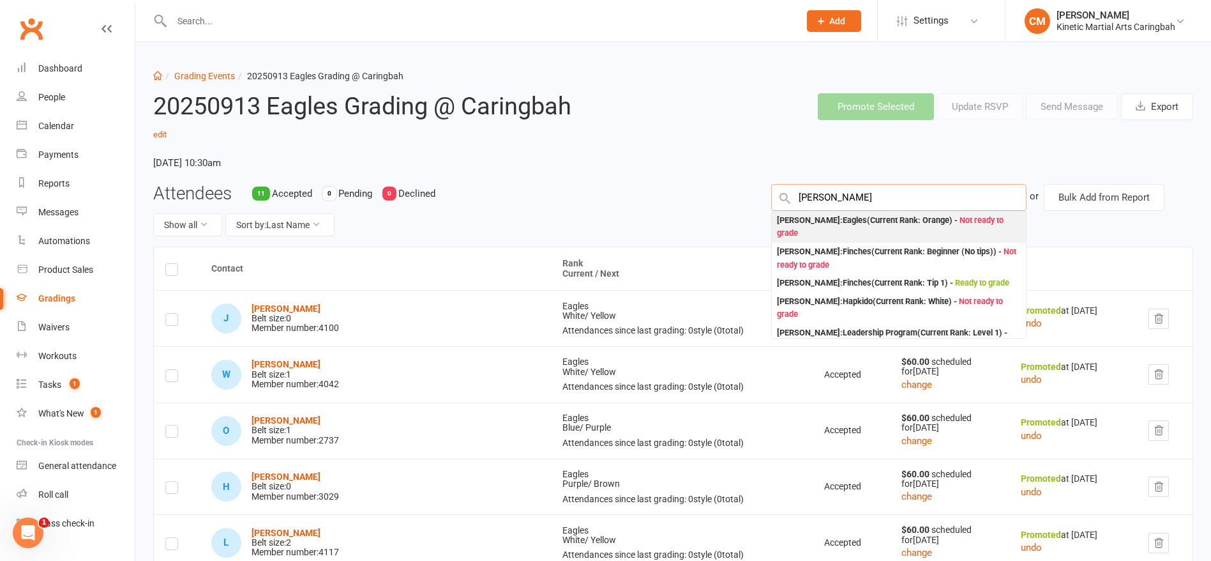
type input "[PERSON_NAME]"
click at [850, 220] on div "[PERSON_NAME] : Eagles (Current Rank: Orange ) - Not ready to grade" at bounding box center [899, 227] width 244 height 26
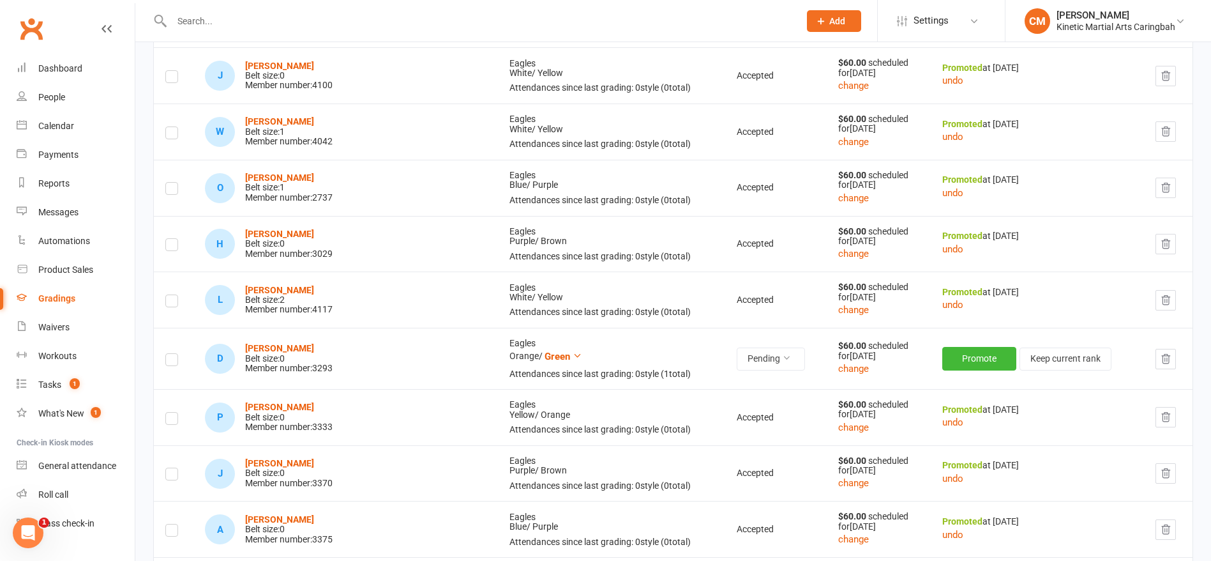
scroll to position [254, 0]
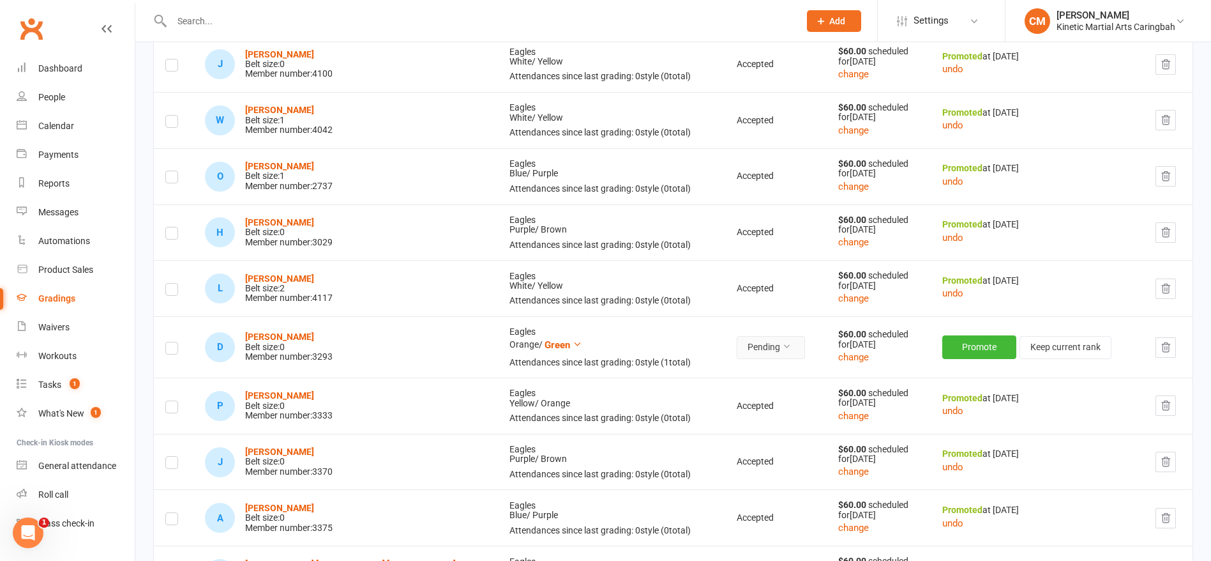
click at [737, 350] on button "Pending" at bounding box center [771, 347] width 68 height 23
click at [642, 365] on link "Accepted" at bounding box center [661, 377] width 126 height 26
click at [944, 342] on button "Promote" at bounding box center [981, 346] width 74 height 23
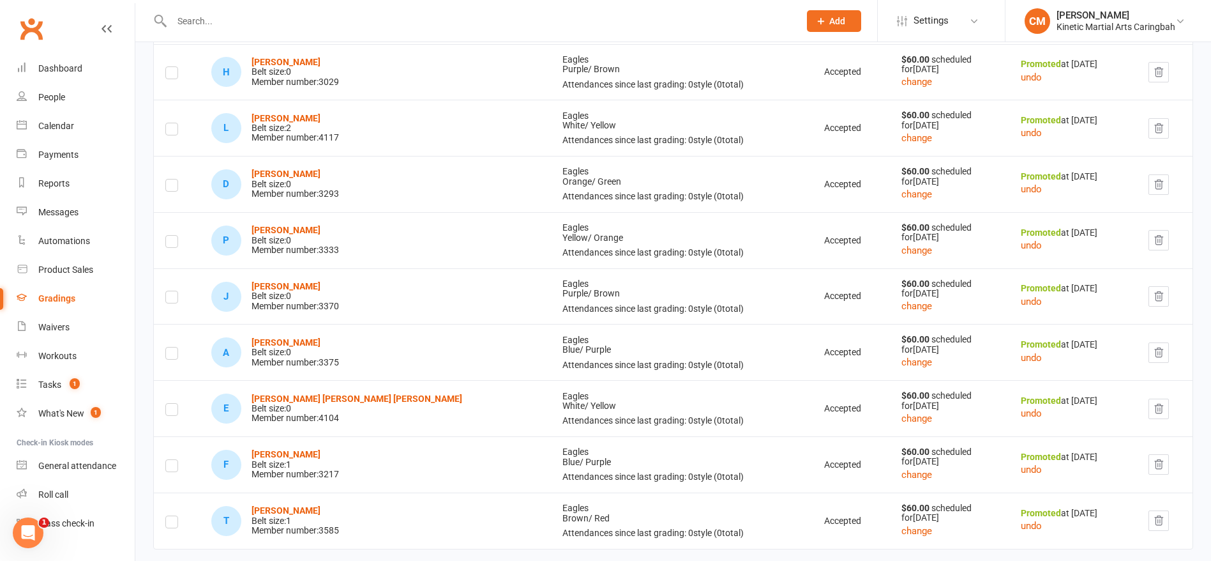
scroll to position [409, 0]
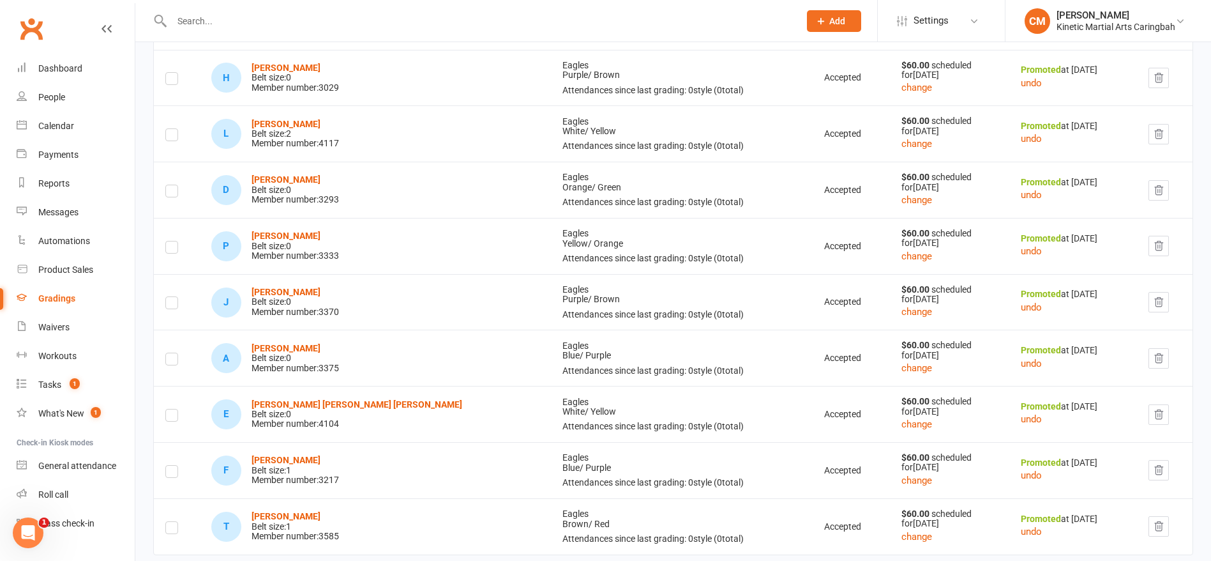
click at [568, 420] on td "Eagles White / Yellow Attendances since last grading: 0 style ( 0 total)" at bounding box center [682, 414] width 262 height 56
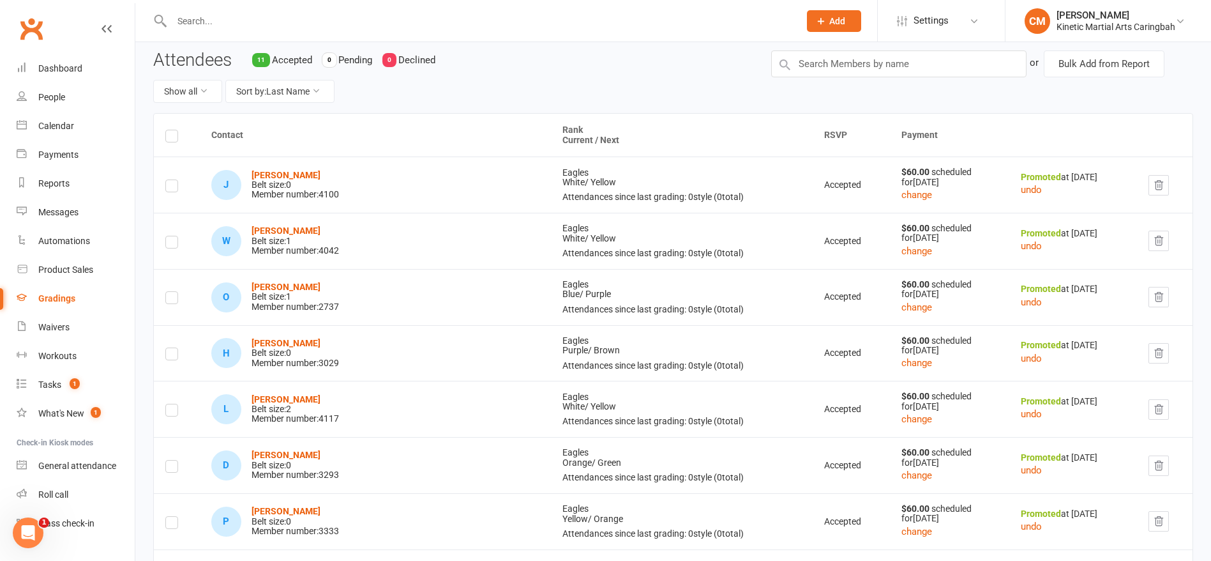
scroll to position [269, 0]
